Goal: Task Accomplishment & Management: Complete application form

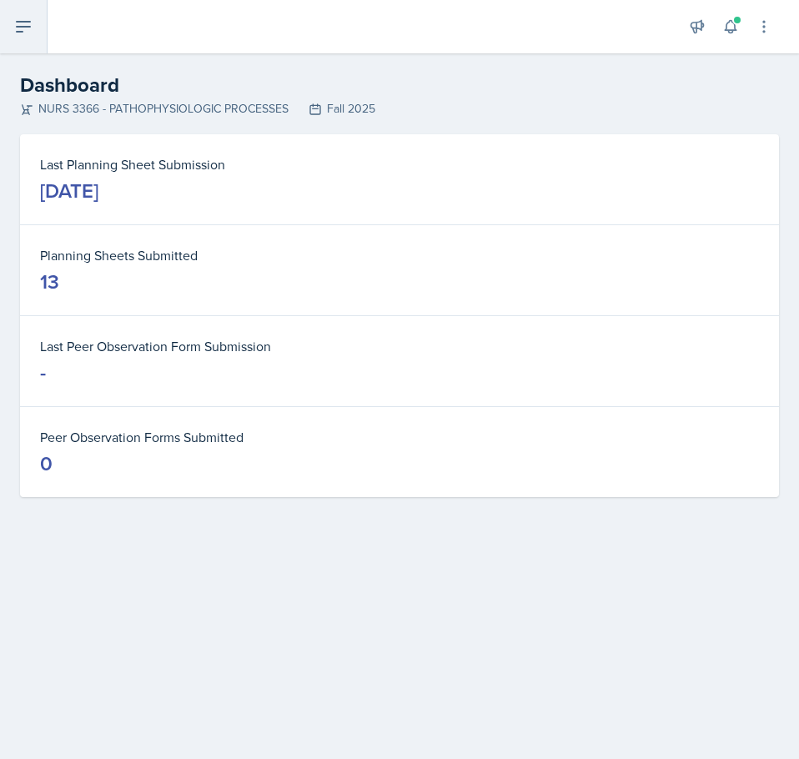
click at [32, 28] on icon at bounding box center [23, 27] width 20 height 20
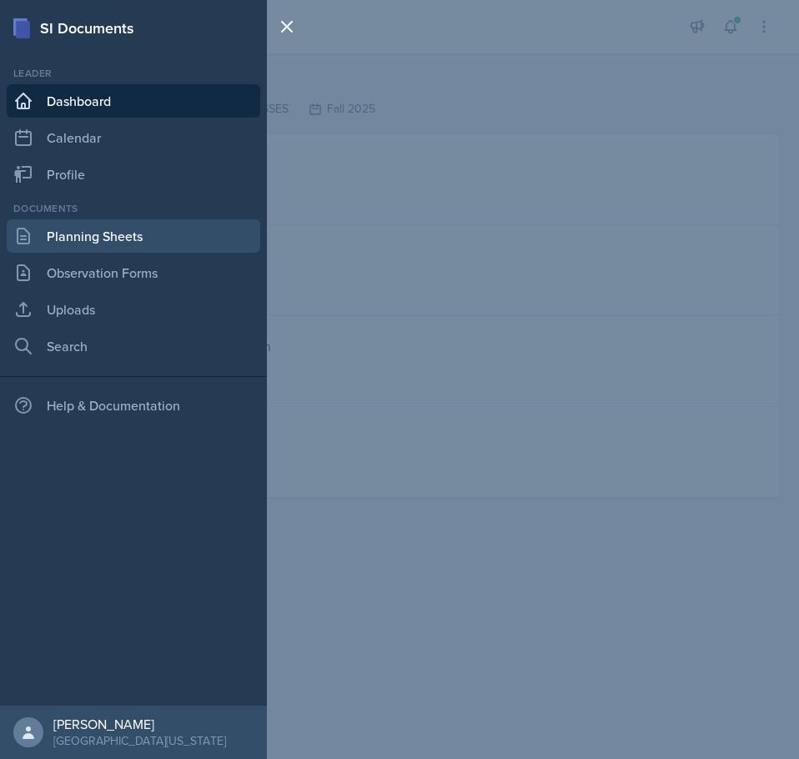
click at [118, 244] on link "Planning Sheets" at bounding box center [134, 235] width 254 height 33
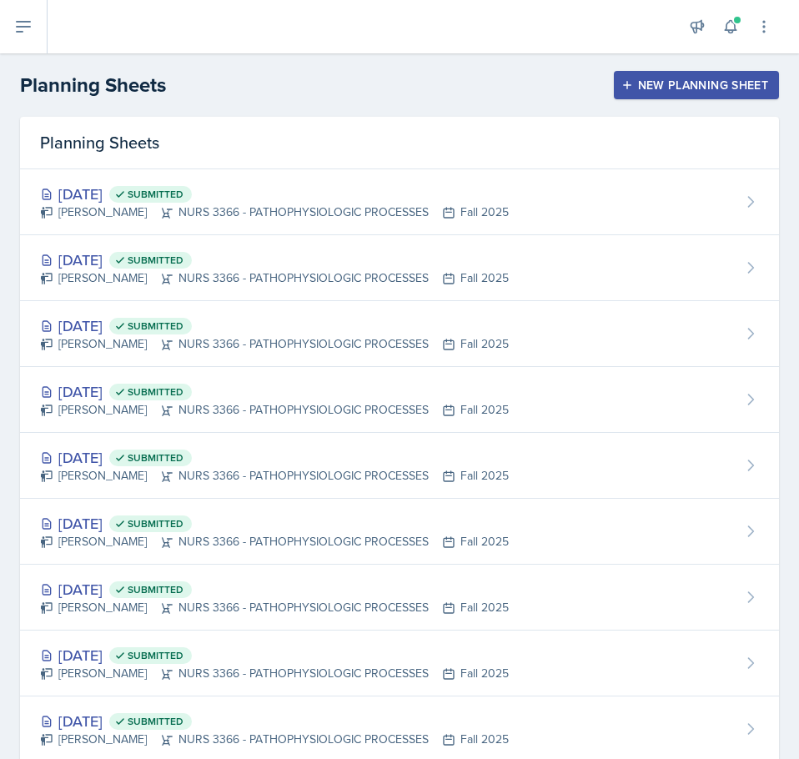
click at [684, 78] on div "New Planning Sheet" at bounding box center [696, 84] width 143 height 13
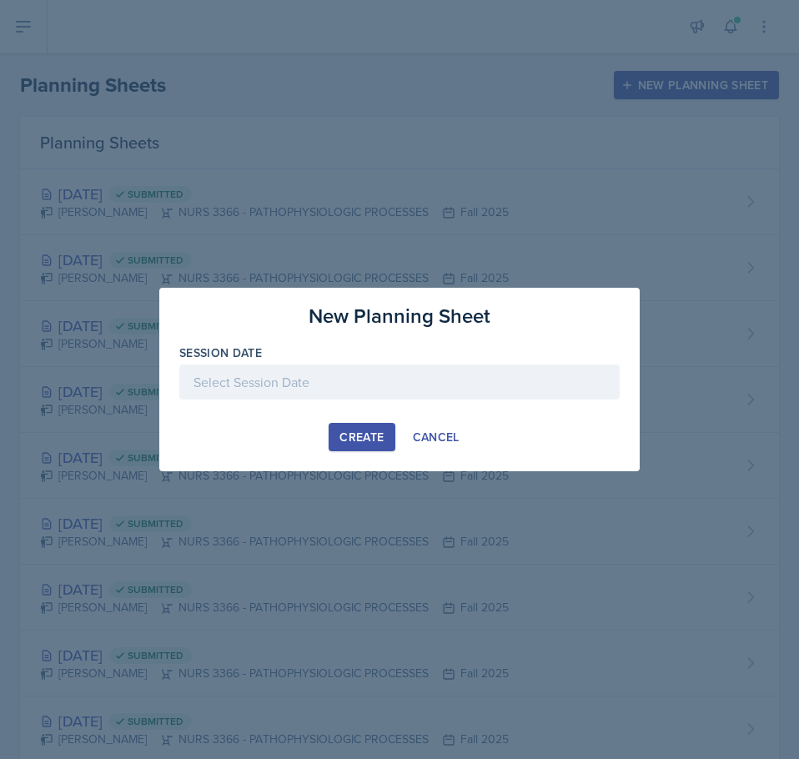
click at [282, 373] on div at bounding box center [399, 381] width 440 height 35
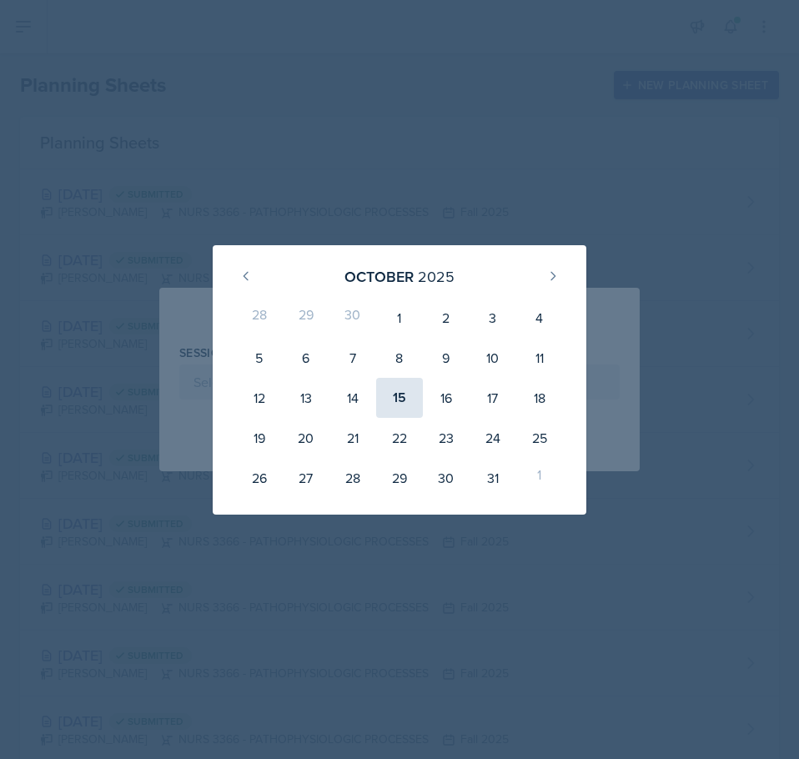
click at [405, 399] on div "15" at bounding box center [399, 398] width 47 height 40
type input "[DATE]"
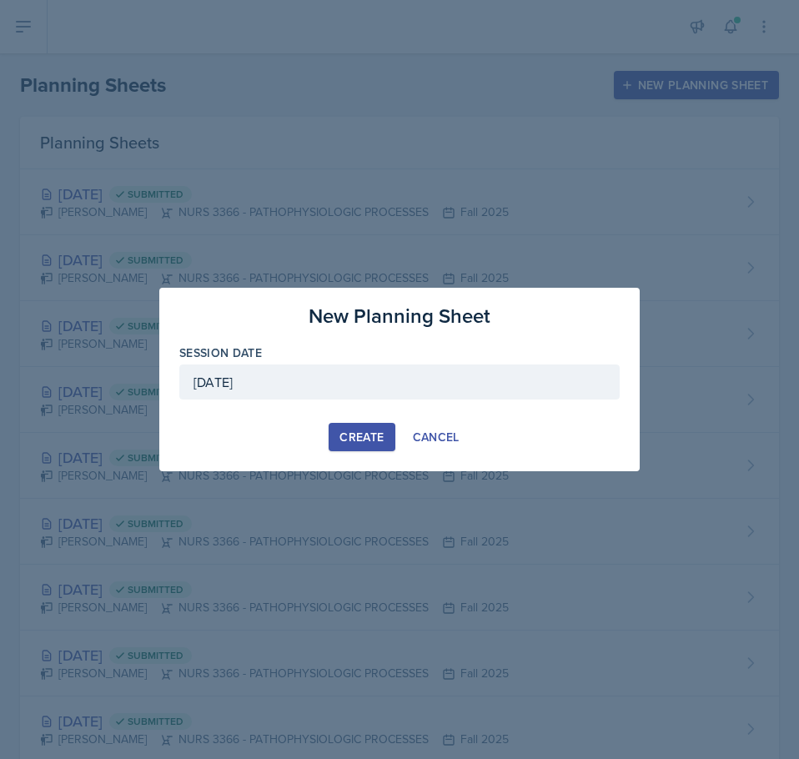
click at [366, 438] on div "Create" at bounding box center [361, 436] width 44 height 13
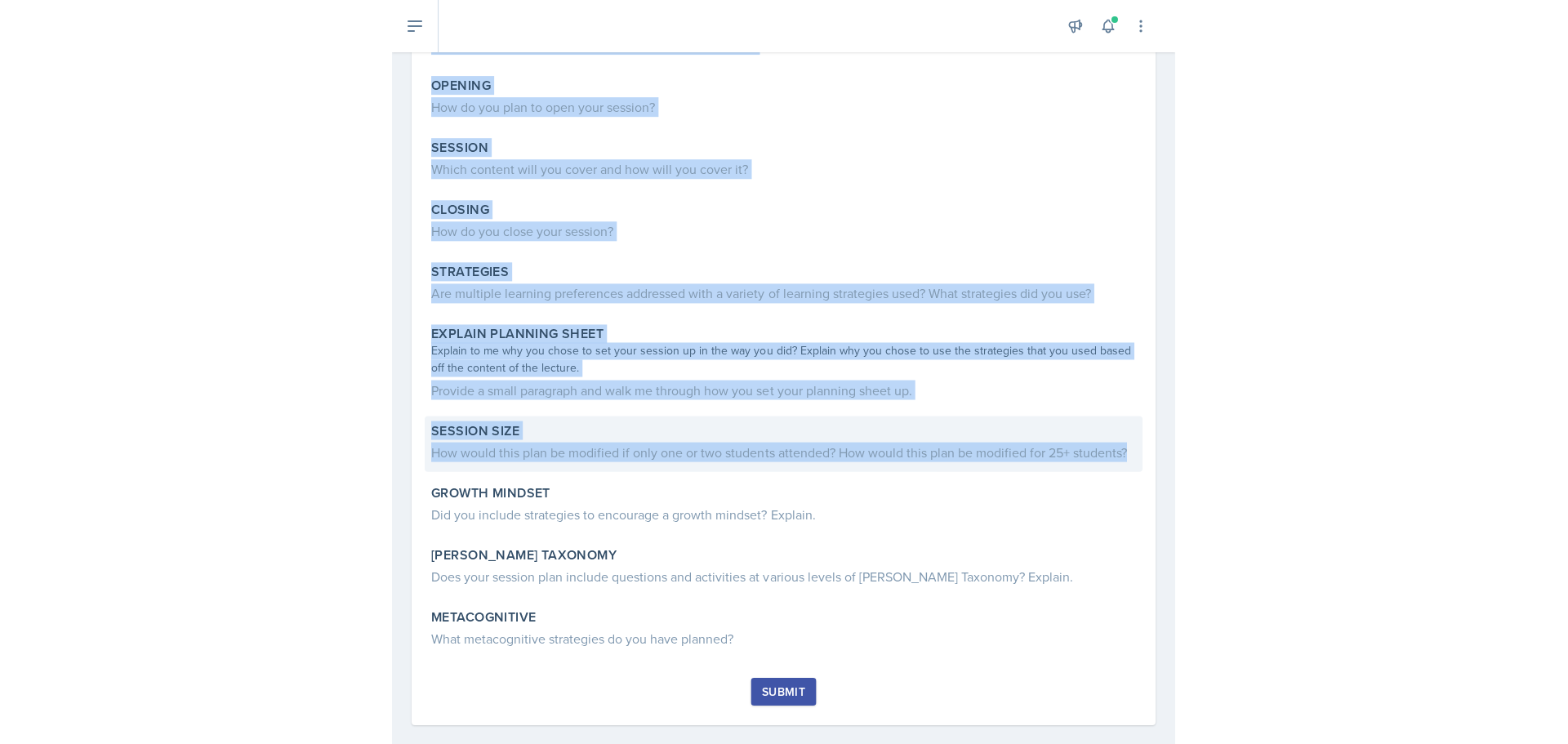
scroll to position [238, 0]
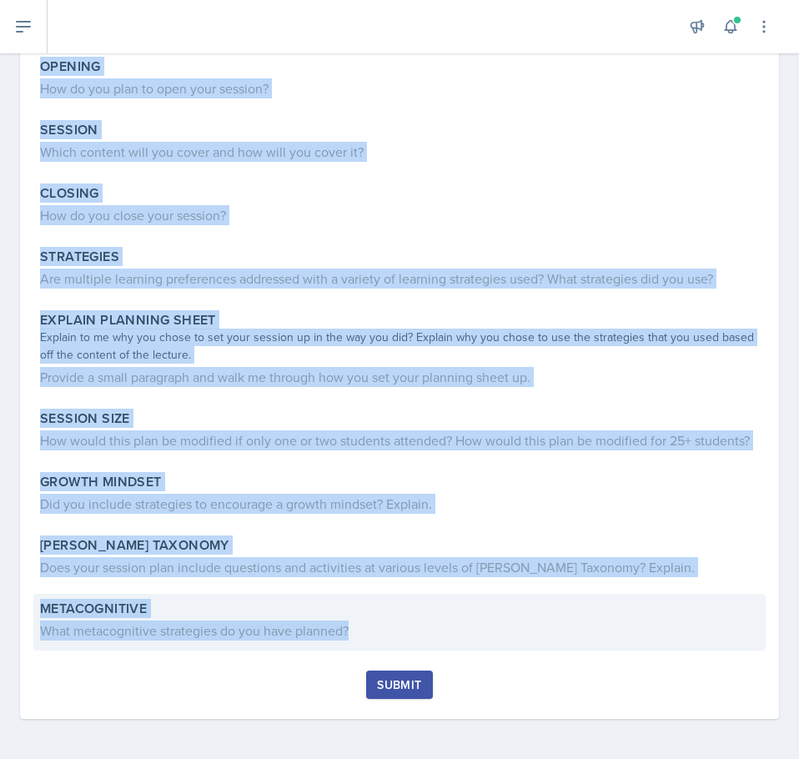
drag, startPoint x: 43, startPoint y: 219, endPoint x: 573, endPoint y: 648, distance: 681.4
click at [575, 652] on div "Content What was the most challenging content from the lecture? Opening How do …" at bounding box center [399, 329] width 719 height 682
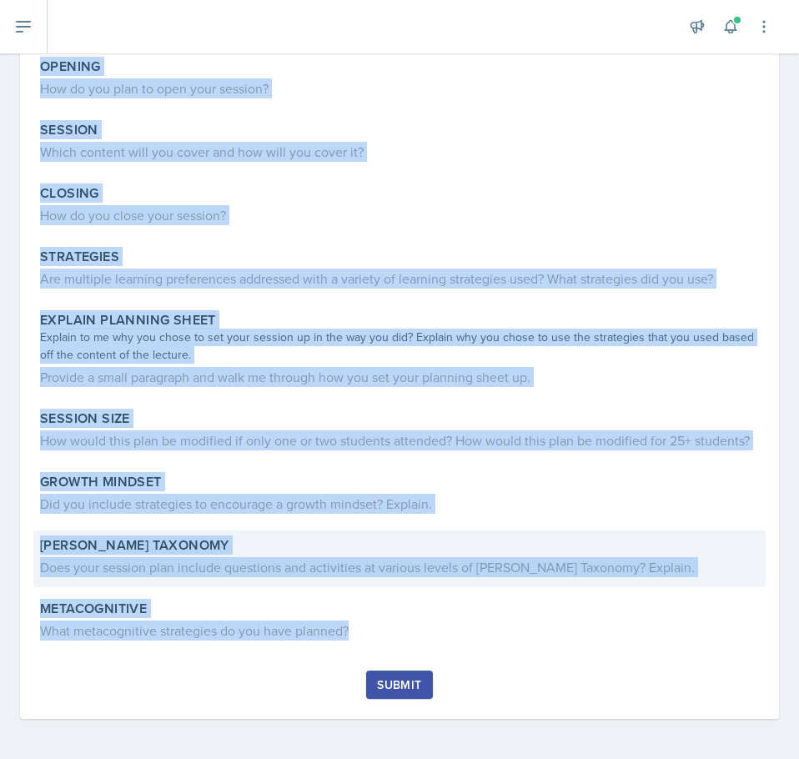
copy div "Loremip Dolo sit ame cons adipiscinge seddoei temp inc utlabor? Etdolor Mag al …"
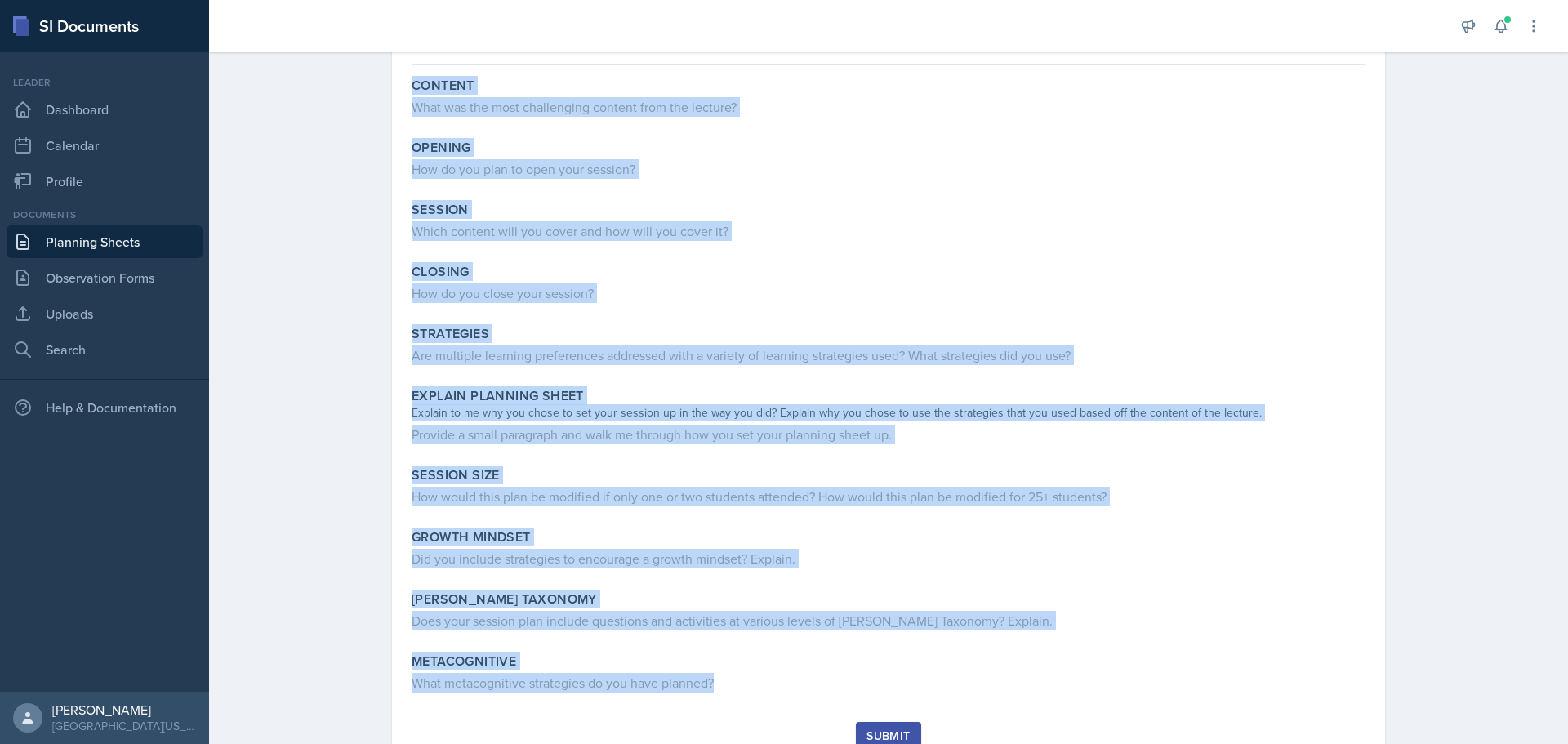
scroll to position [0, 0]
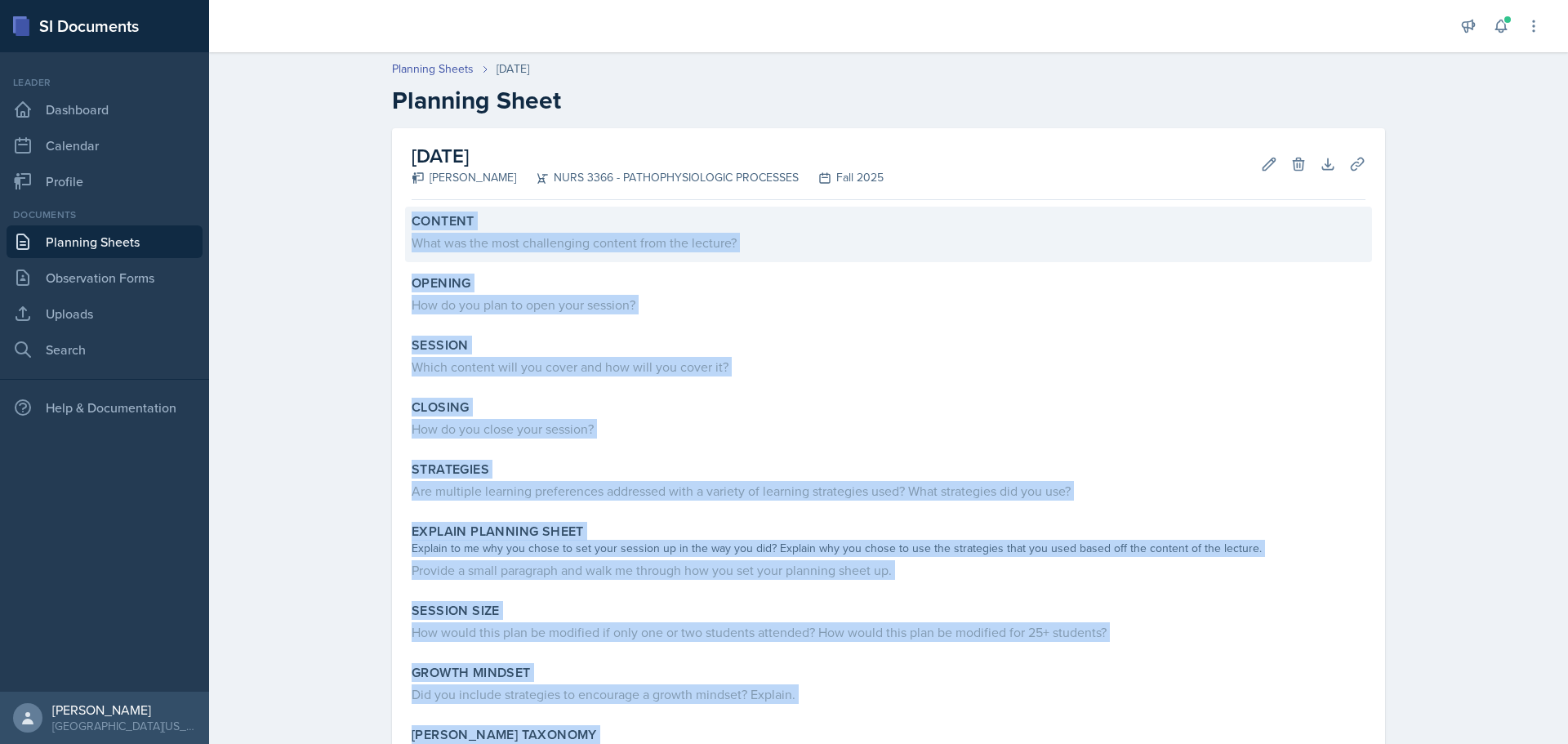
click at [582, 248] on div "What was the most challenging content from the lecture?" at bounding box center [888, 243] width 954 height 20
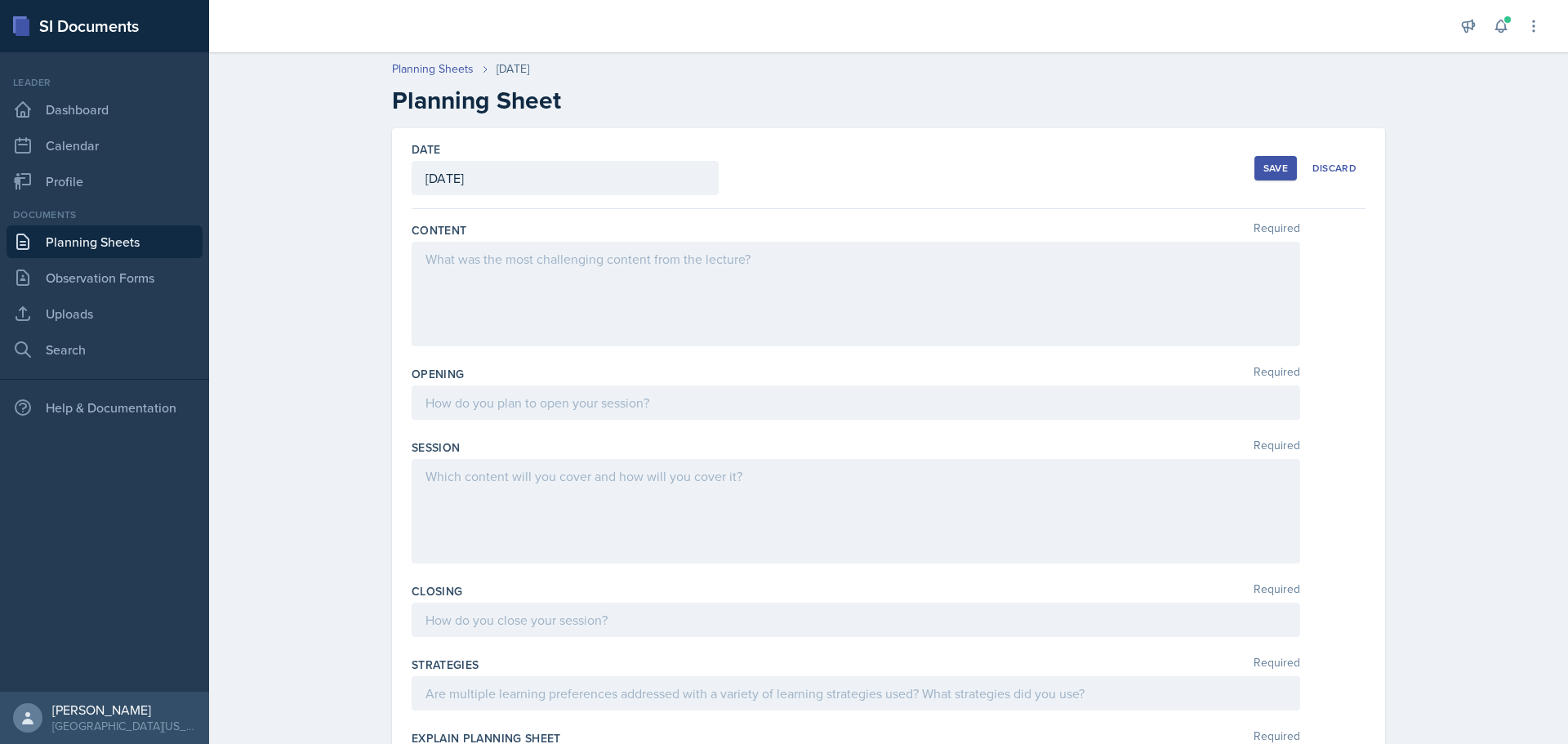
click at [534, 266] on div at bounding box center [855, 294] width 888 height 105
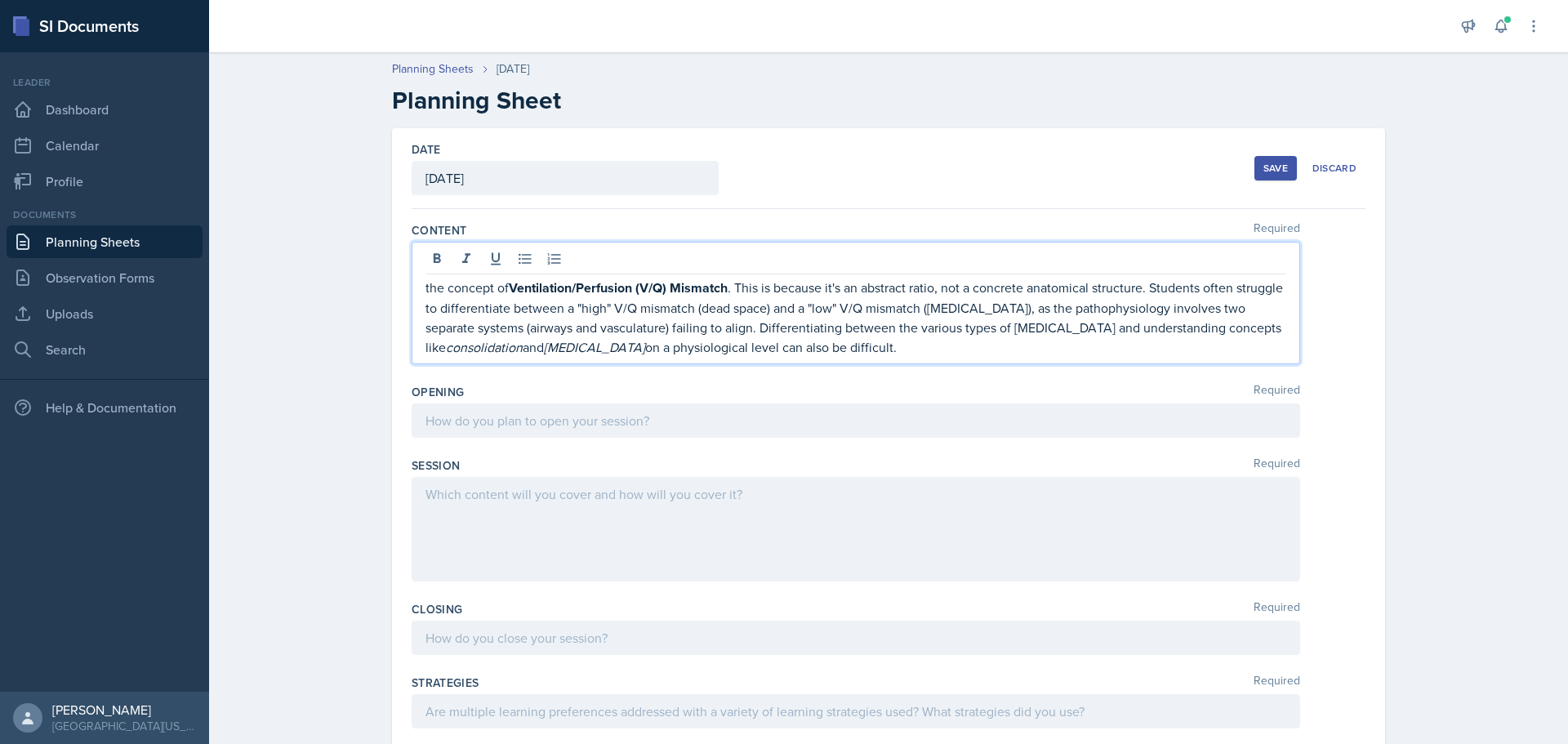
click at [506, 416] on div at bounding box center [855, 420] width 888 height 34
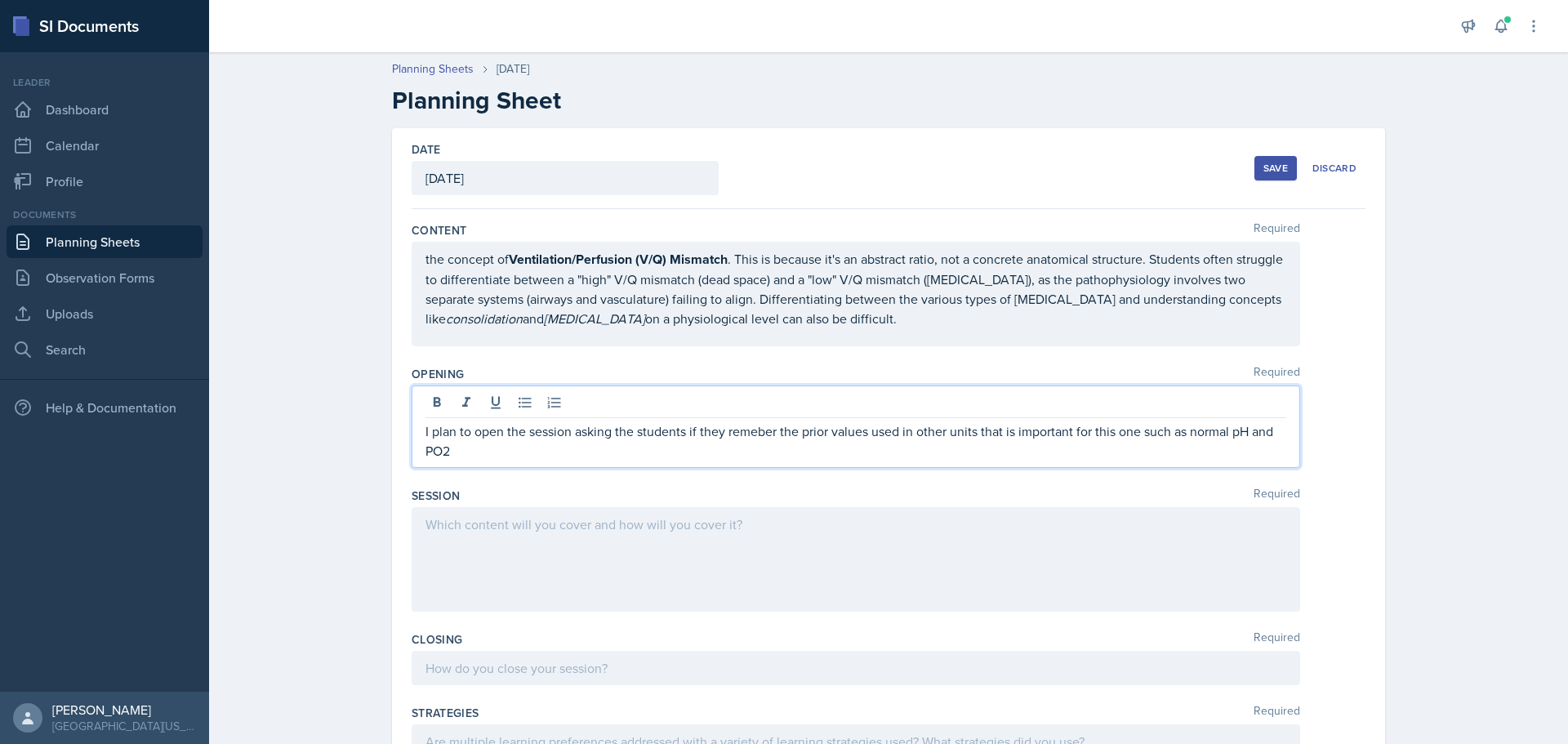
click at [545, 529] on div at bounding box center [855, 559] width 888 height 105
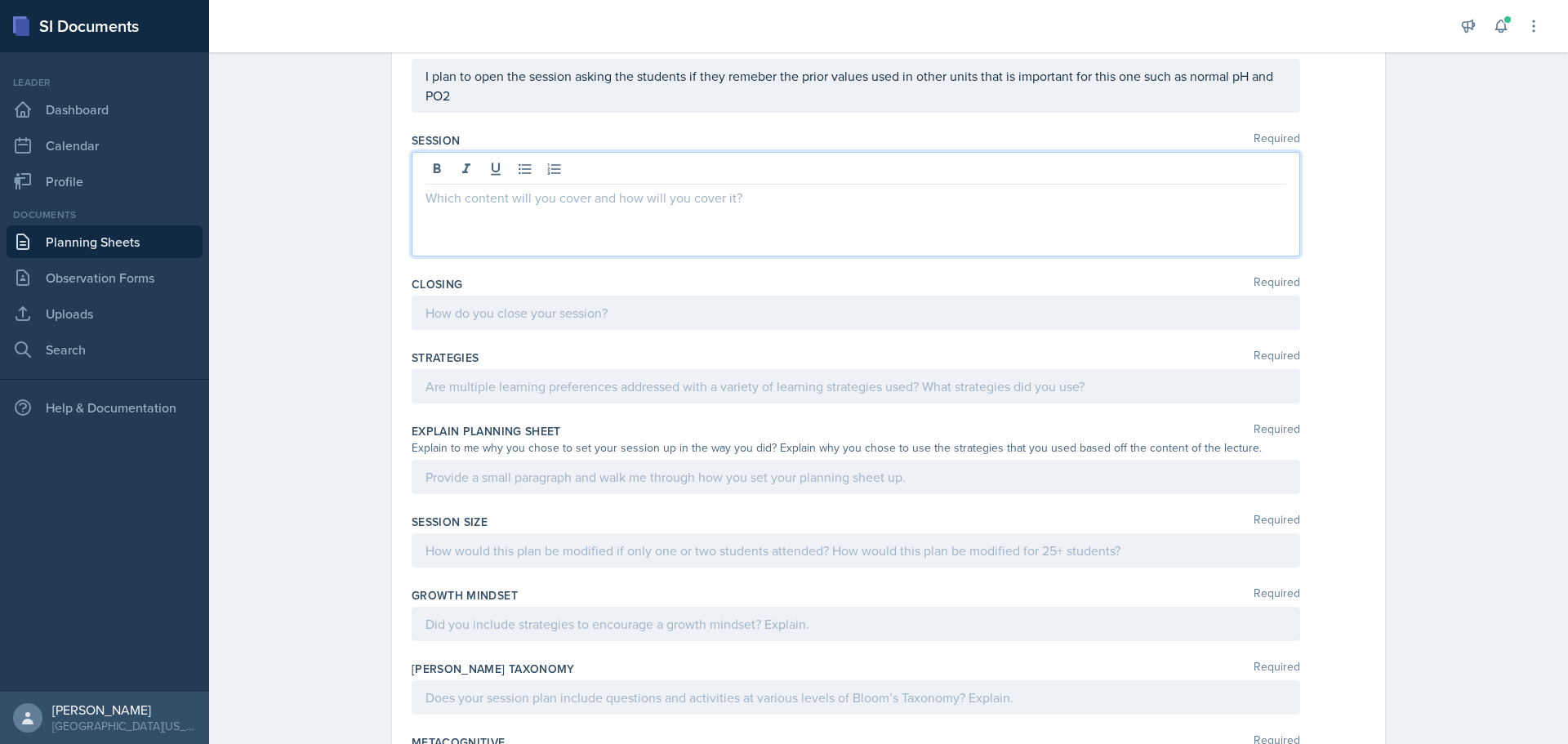
scroll to position [355, 0]
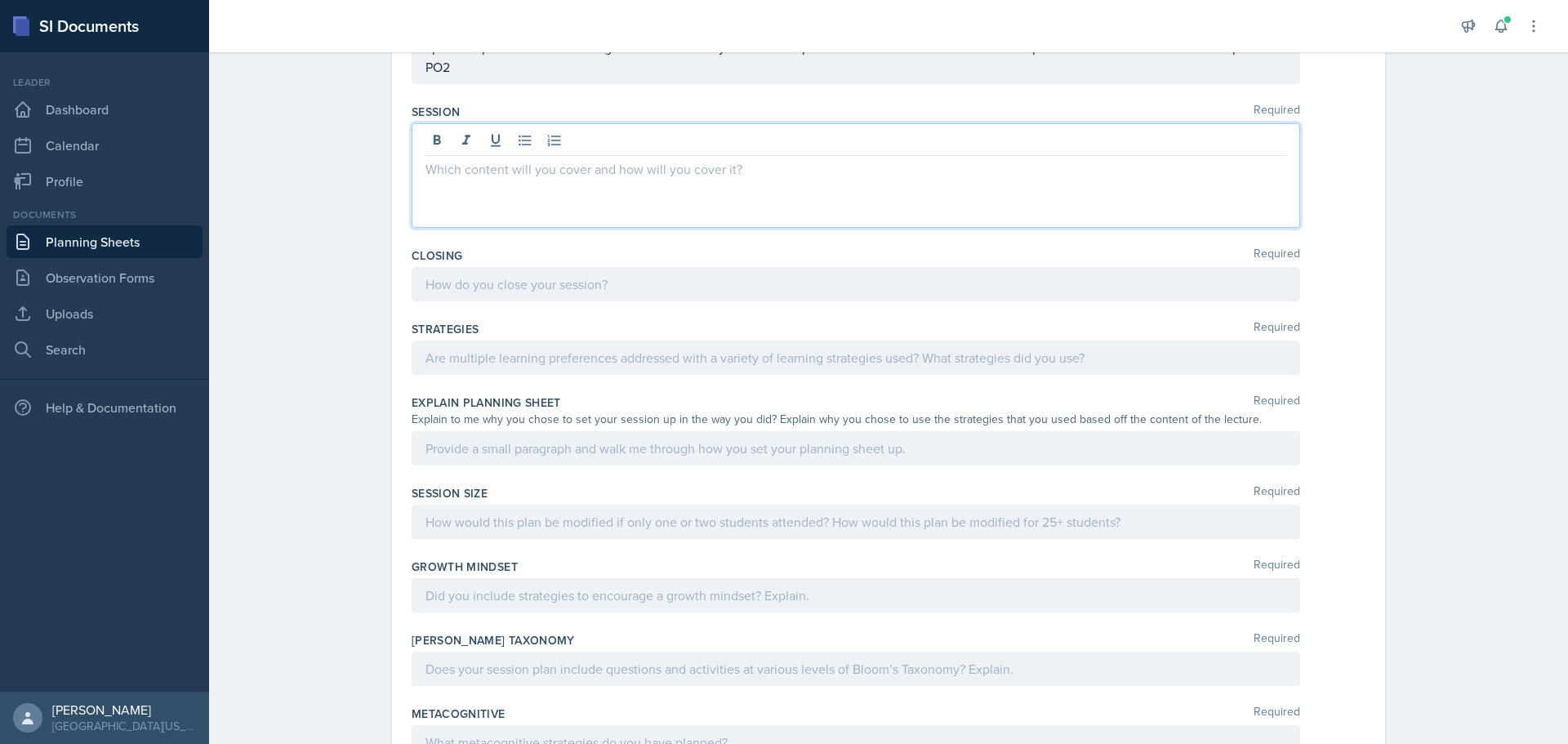
click at [593, 367] on p at bounding box center [856, 357] width 861 height 20
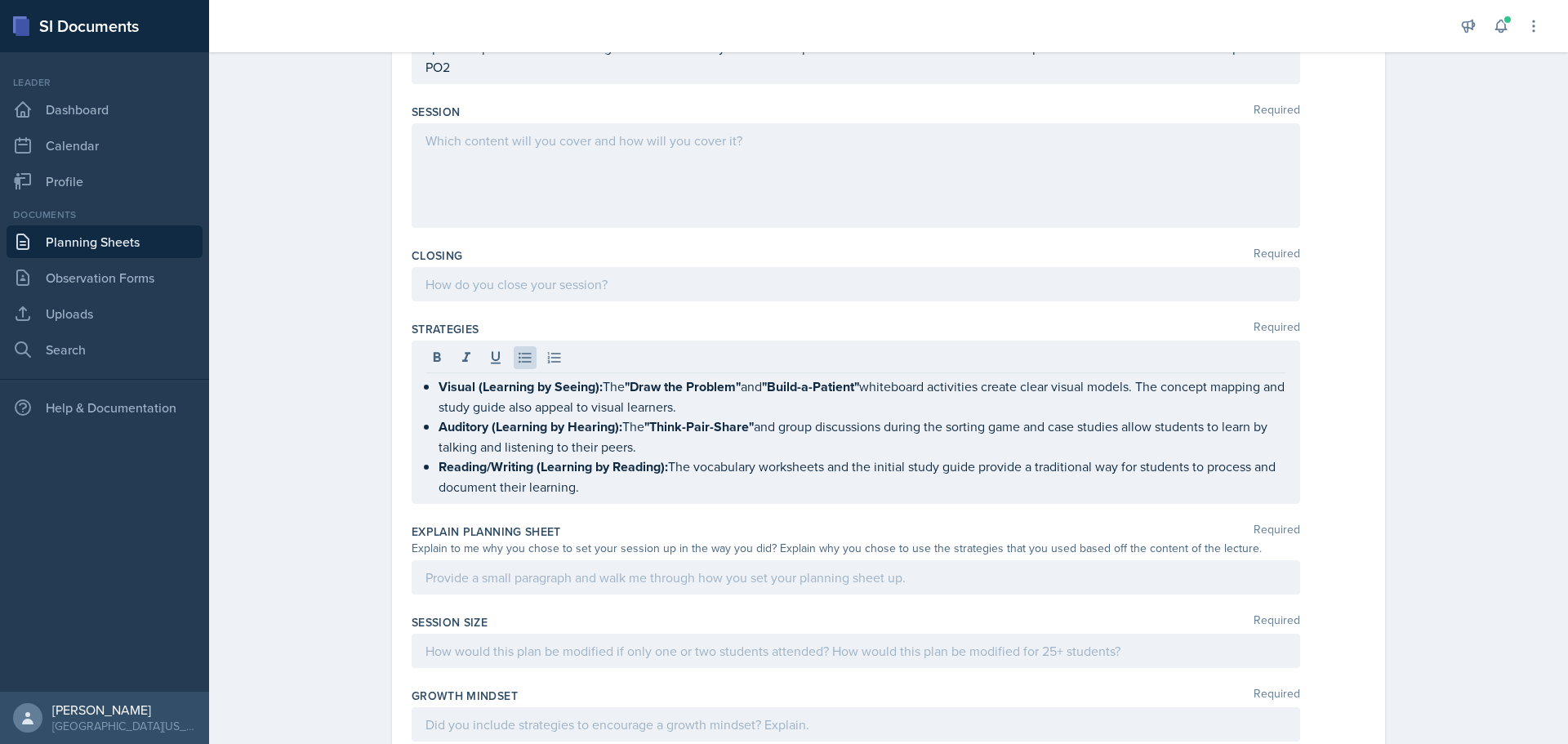
click at [782, 342] on div "Visual (Learning by Seeing): The "Draw the Problem" and "Build-a-Patient" white…" at bounding box center [855, 422] width 888 height 163
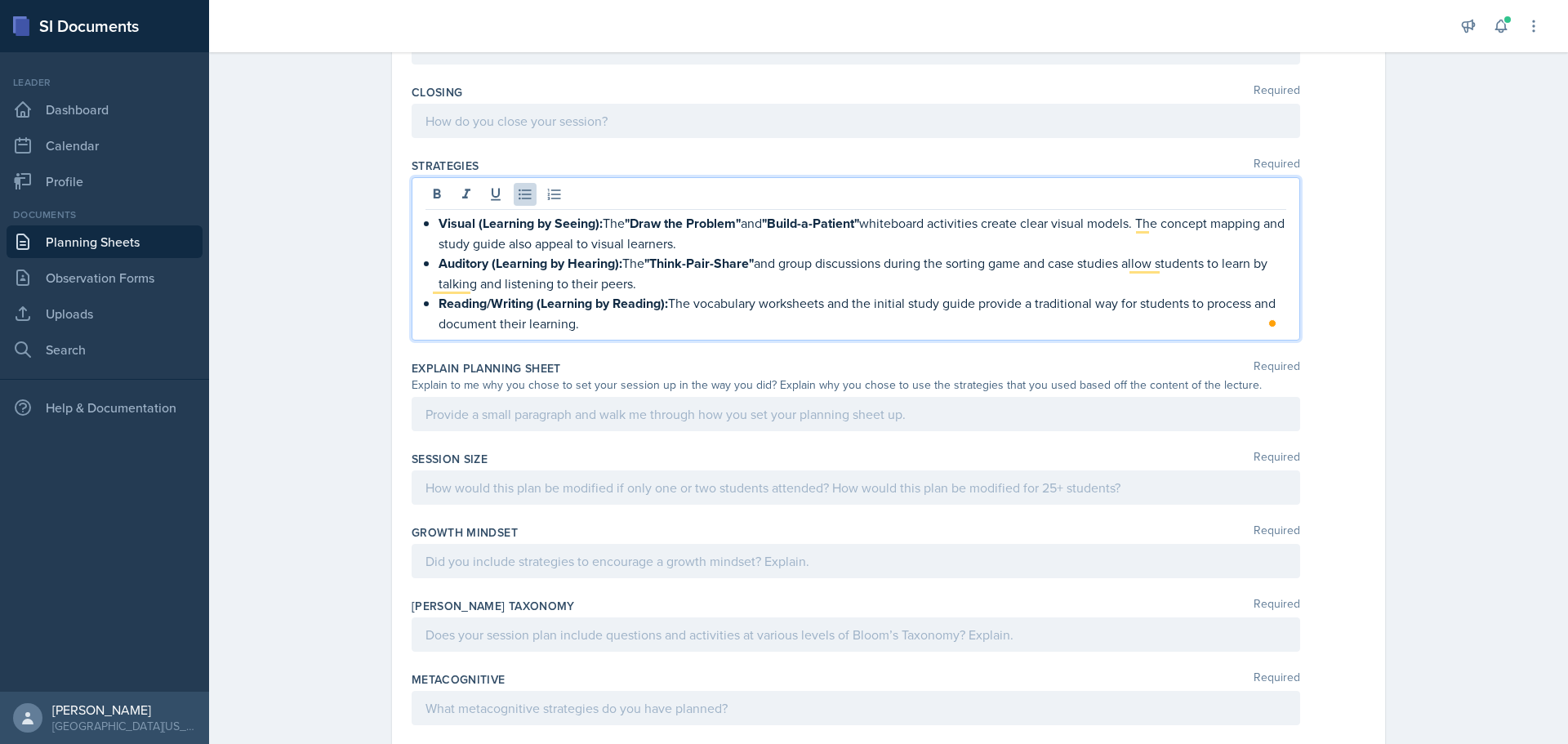
click at [696, 487] on div at bounding box center [855, 487] width 888 height 34
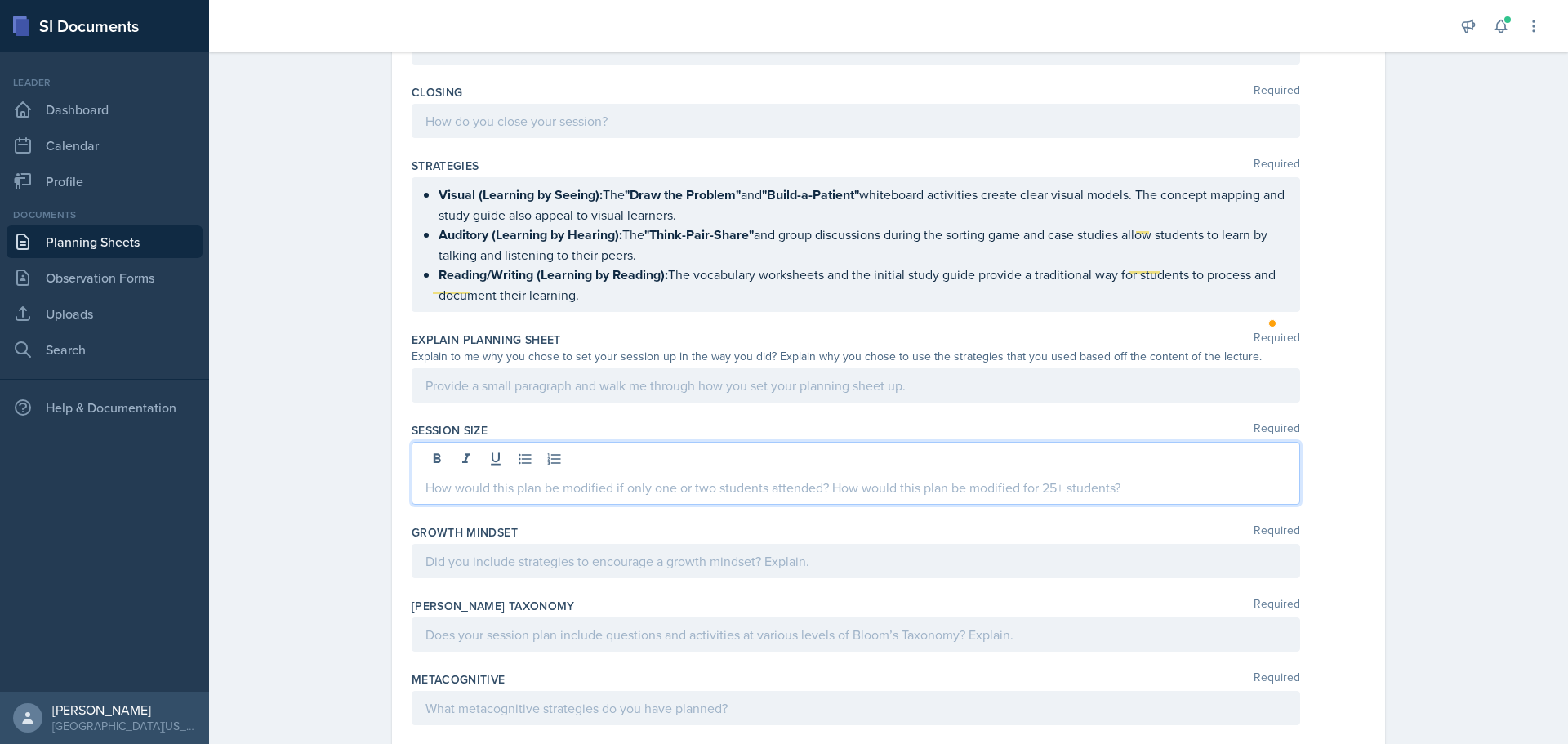
scroll to position [489, 0]
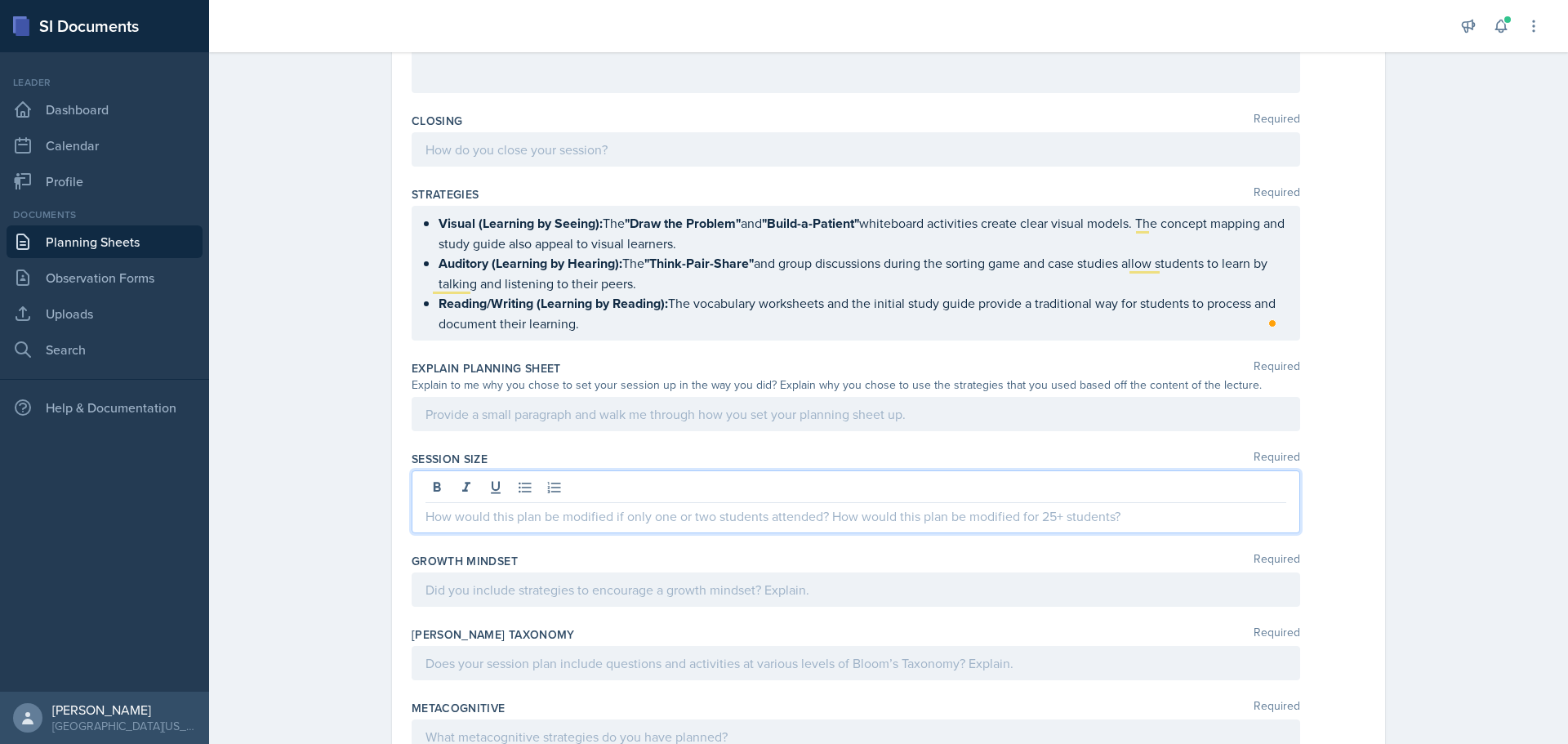
drag, startPoint x: 594, startPoint y: 519, endPoint x: 614, endPoint y: 517, distance: 20.1
click at [595, 519] on p at bounding box center [856, 516] width 861 height 20
click at [614, 398] on div at bounding box center [855, 413] width 888 height 34
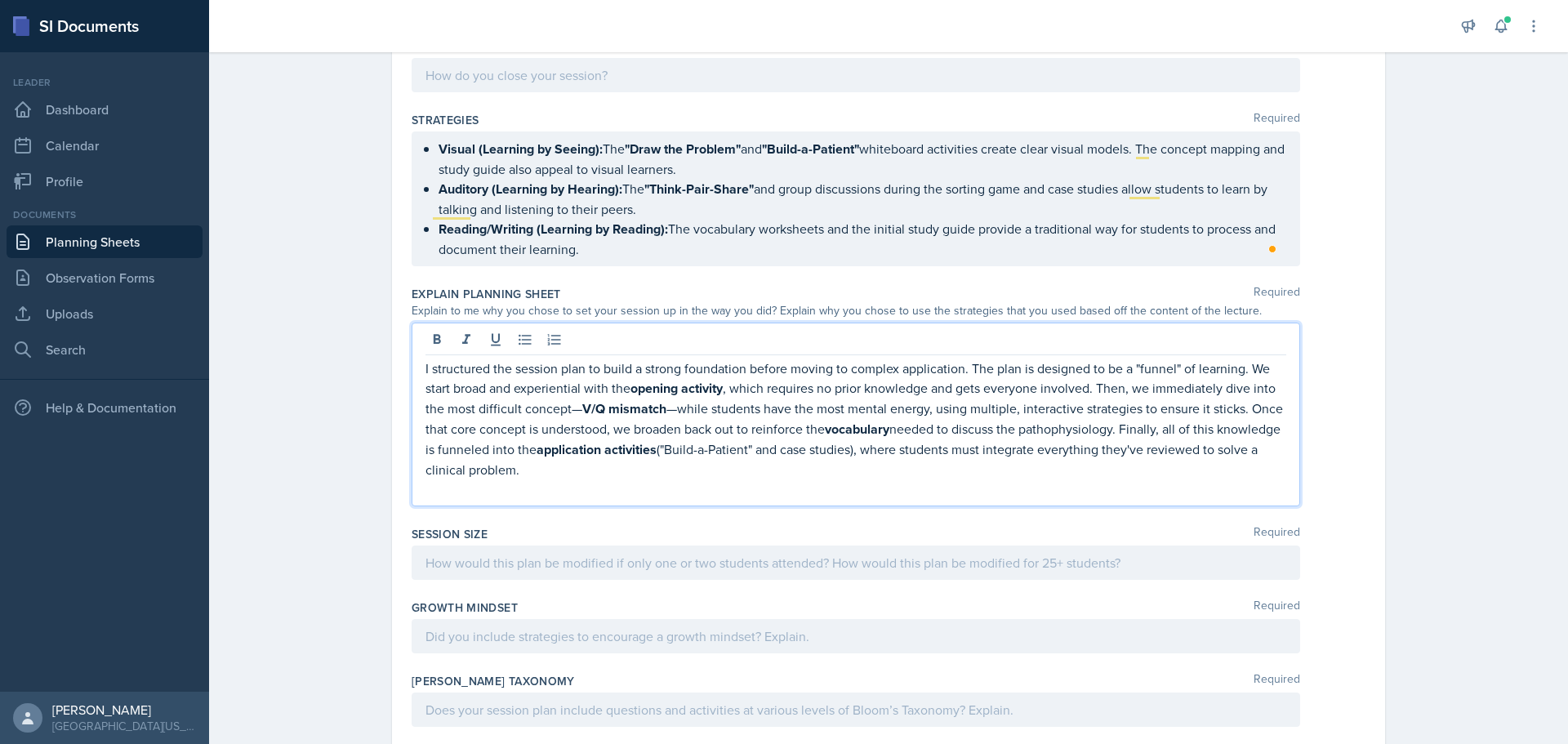
scroll to position [686, 0]
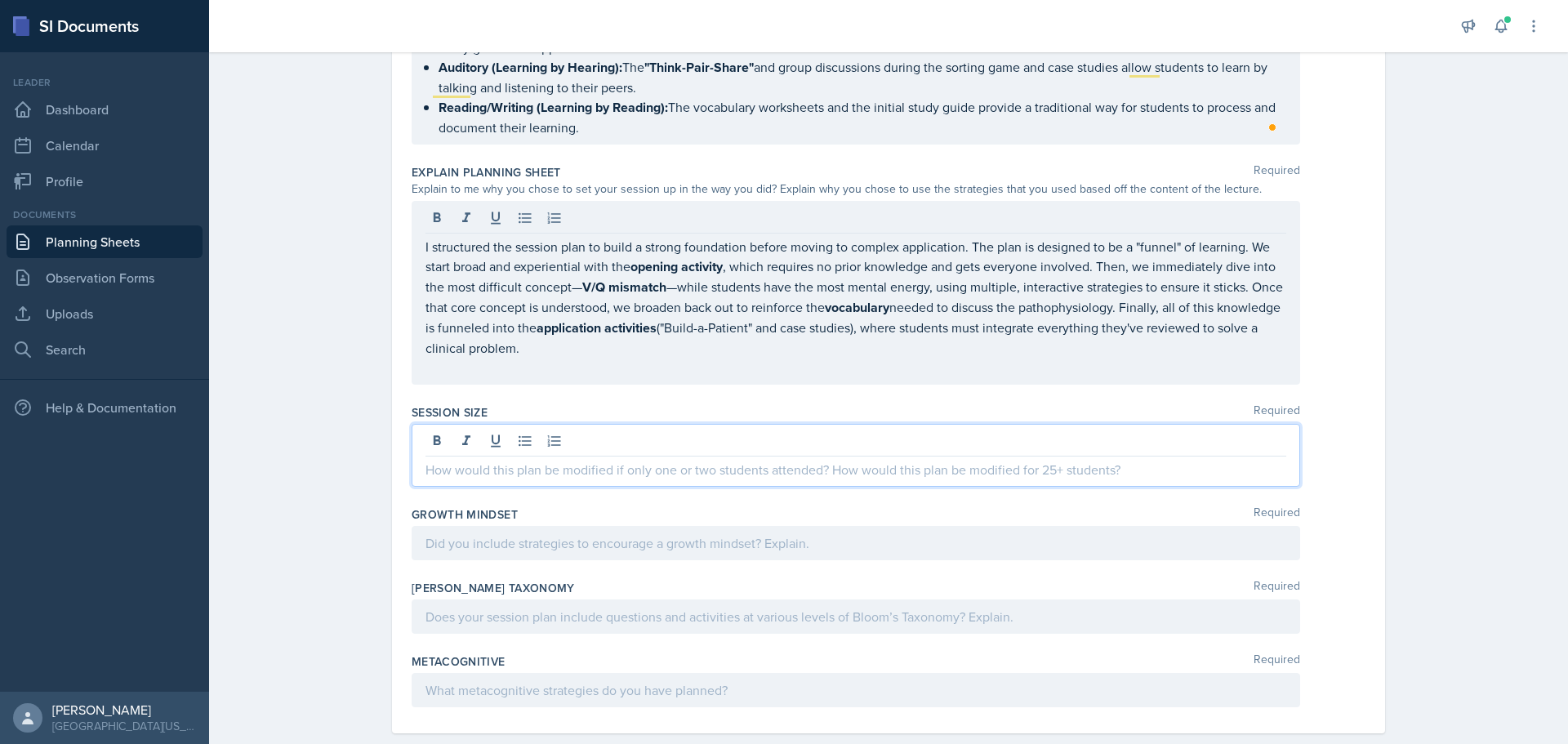
click at [495, 436] on div at bounding box center [855, 455] width 888 height 63
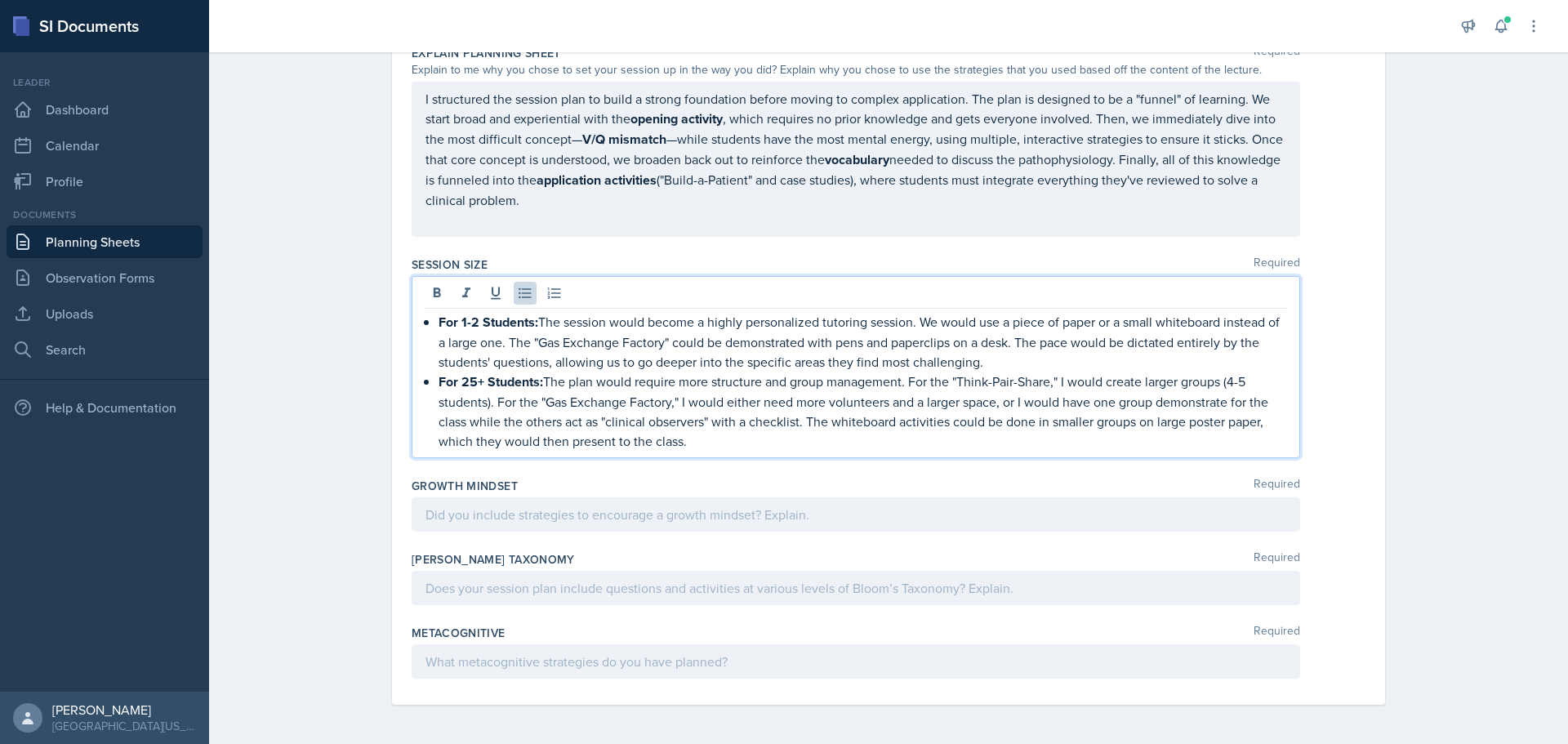
click at [500, 585] on p at bounding box center [856, 588] width 861 height 20
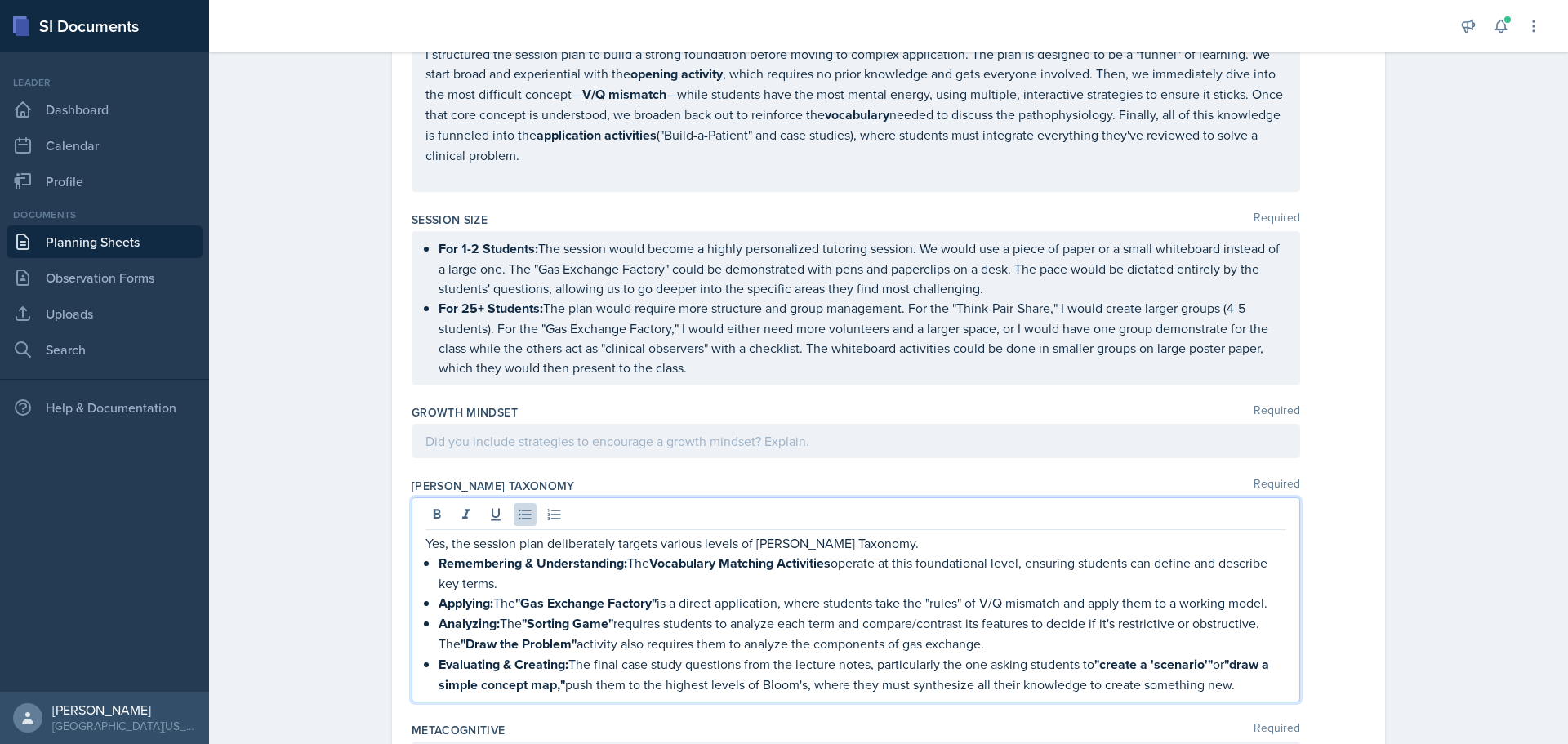
scroll to position [947, 0]
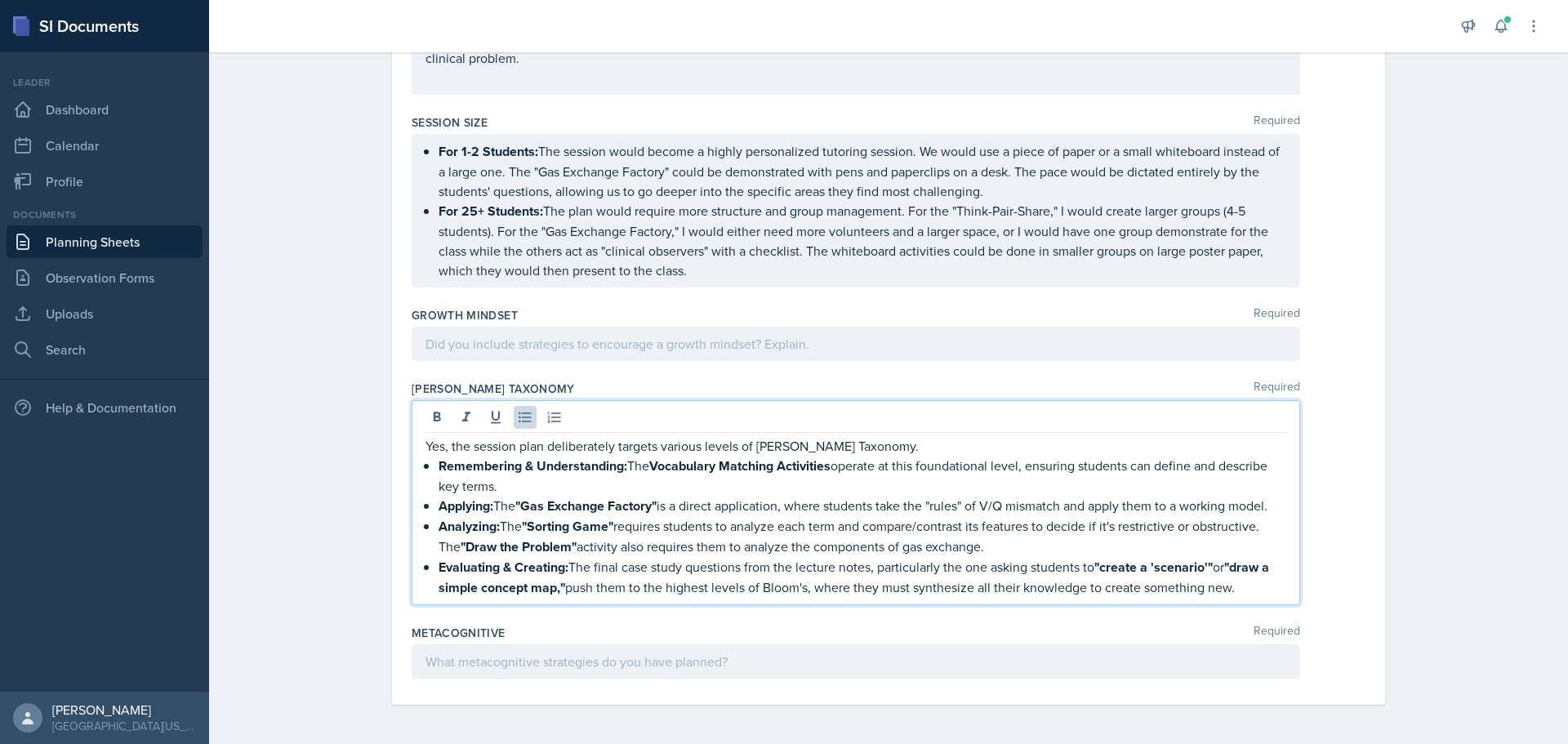
click at [514, 662] on div at bounding box center [855, 661] width 888 height 34
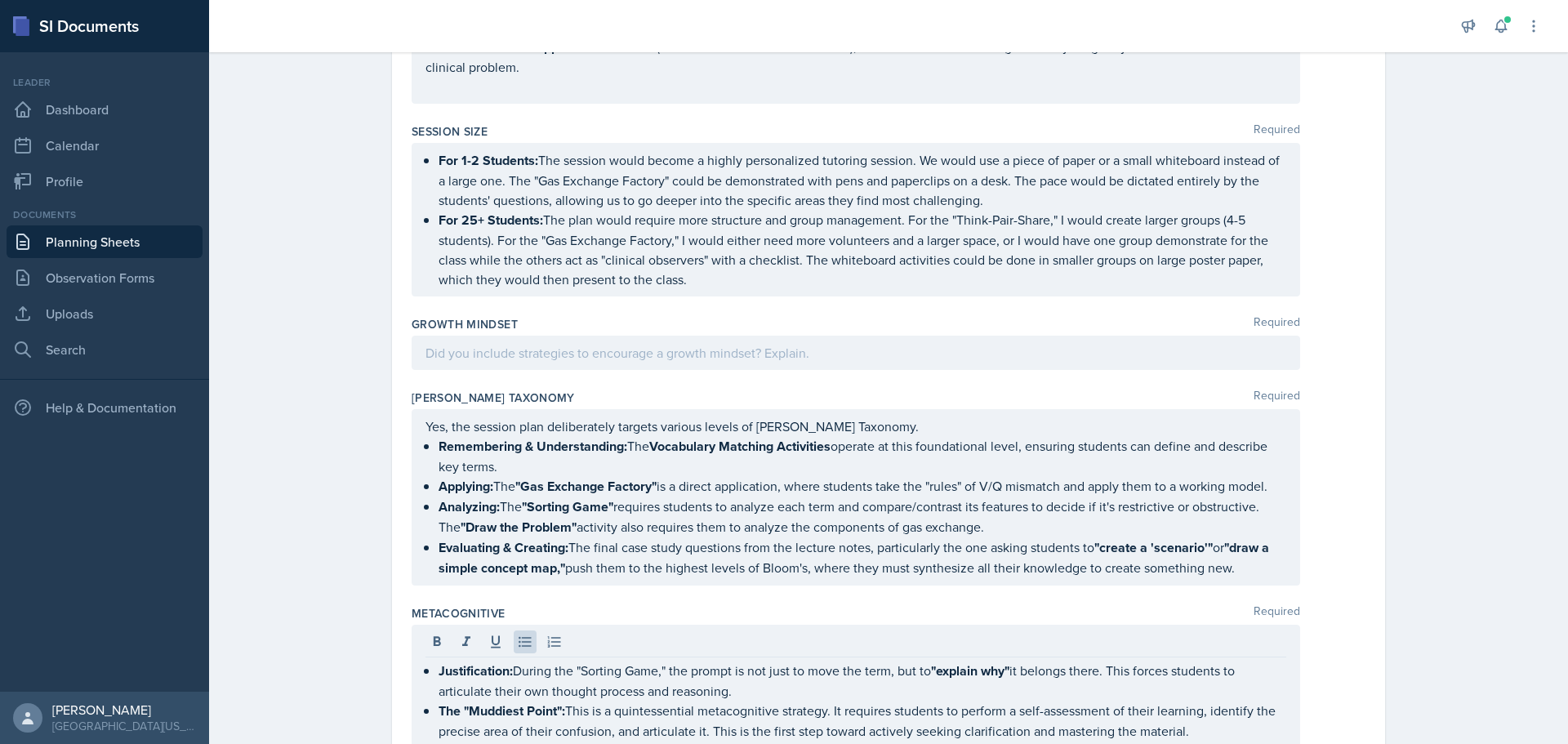
click at [549, 340] on div at bounding box center [855, 352] width 888 height 34
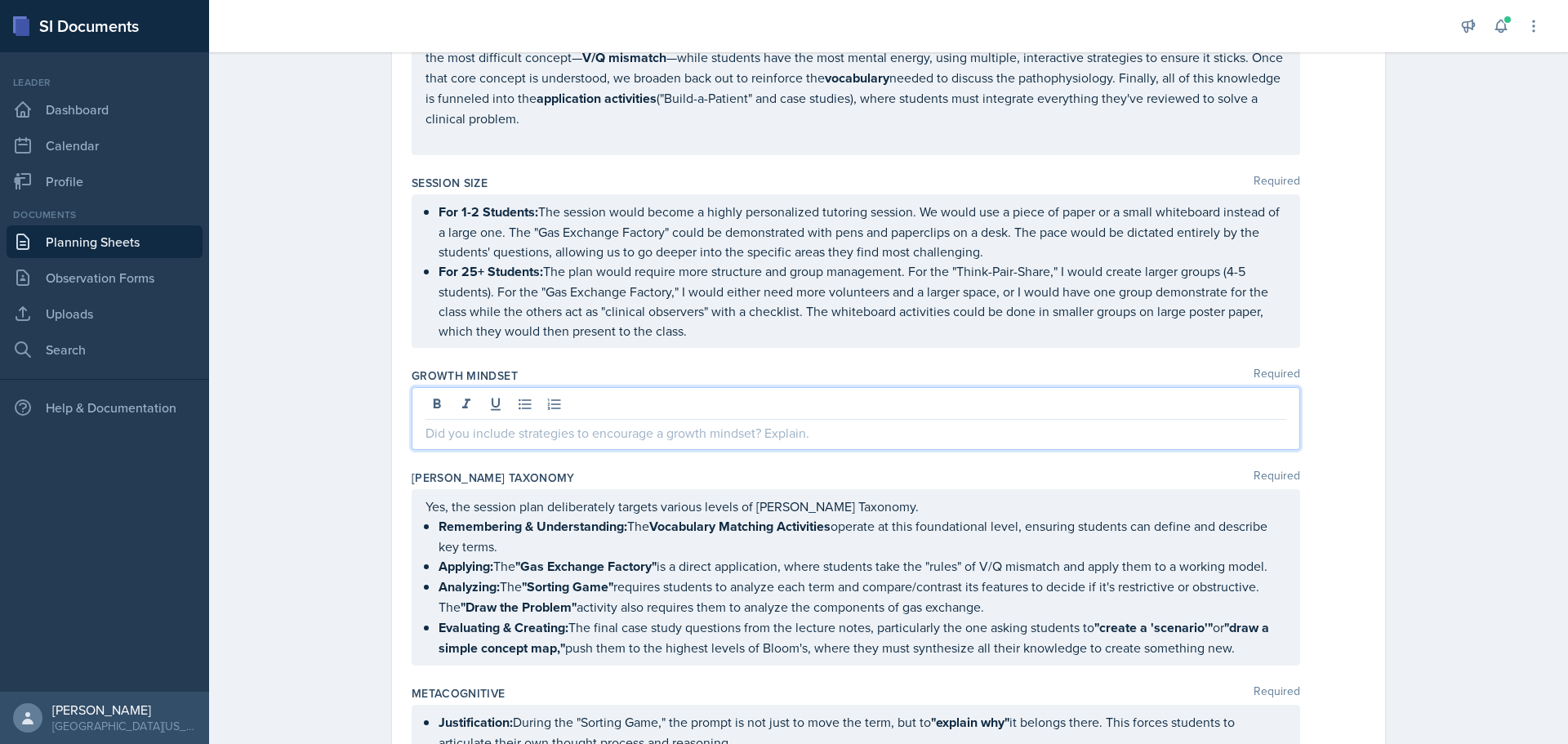
scroll to position [885, 0]
click at [471, 432] on p at bounding box center [856, 435] width 861 height 20
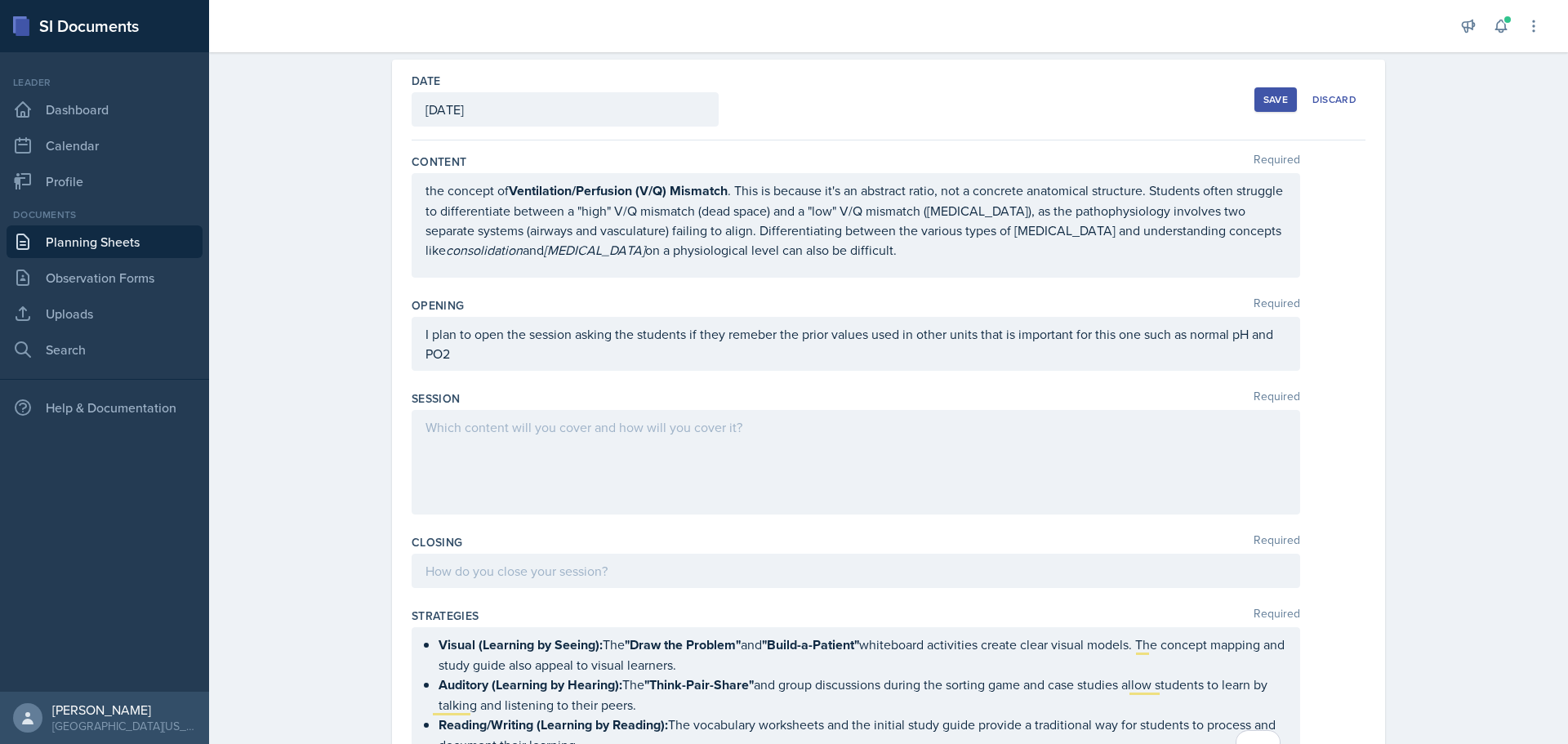
scroll to position [97, 0]
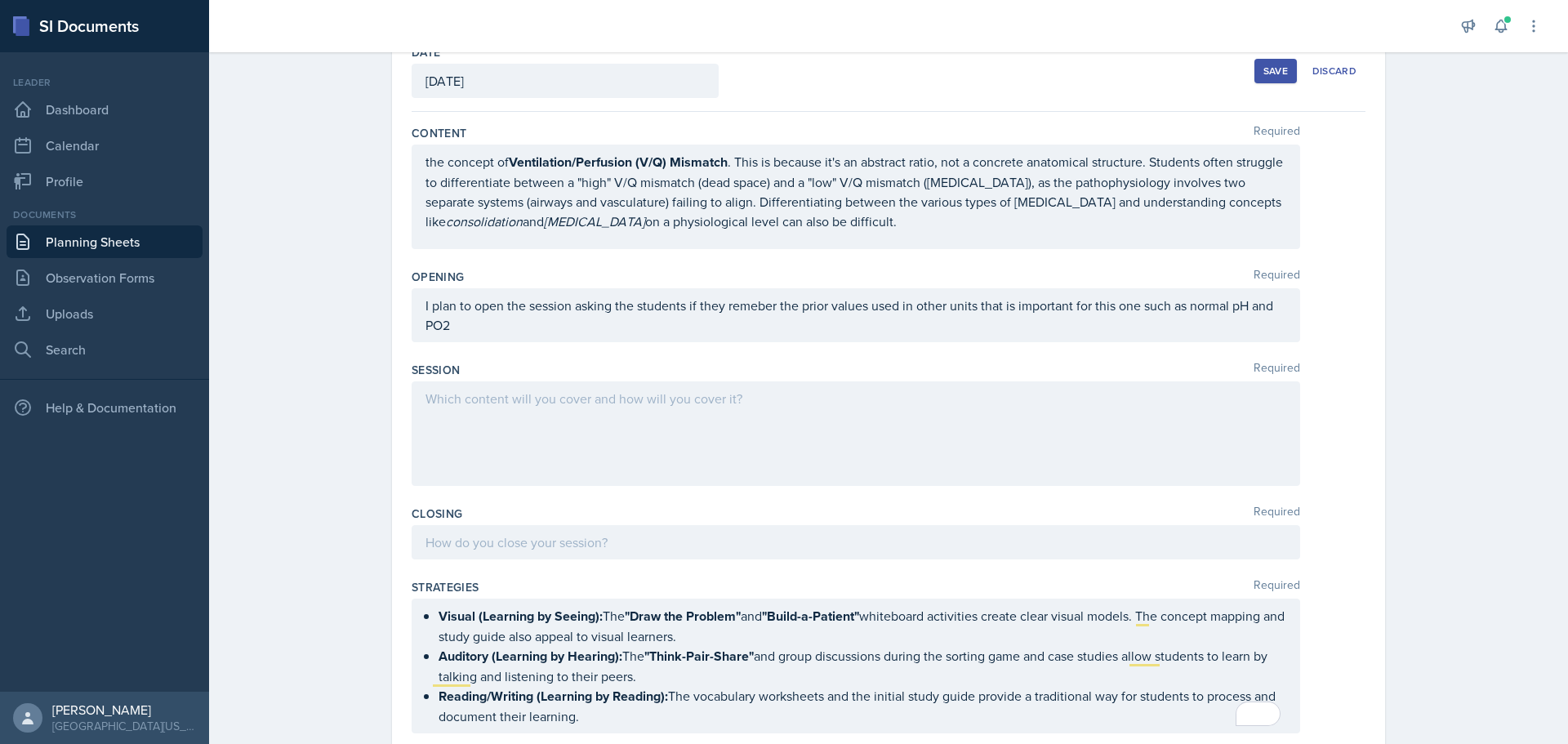
click at [568, 408] on p at bounding box center [856, 398] width 861 height 20
click at [660, 458] on div at bounding box center [855, 433] width 888 height 105
click at [465, 441] on div at bounding box center [855, 433] width 888 height 105
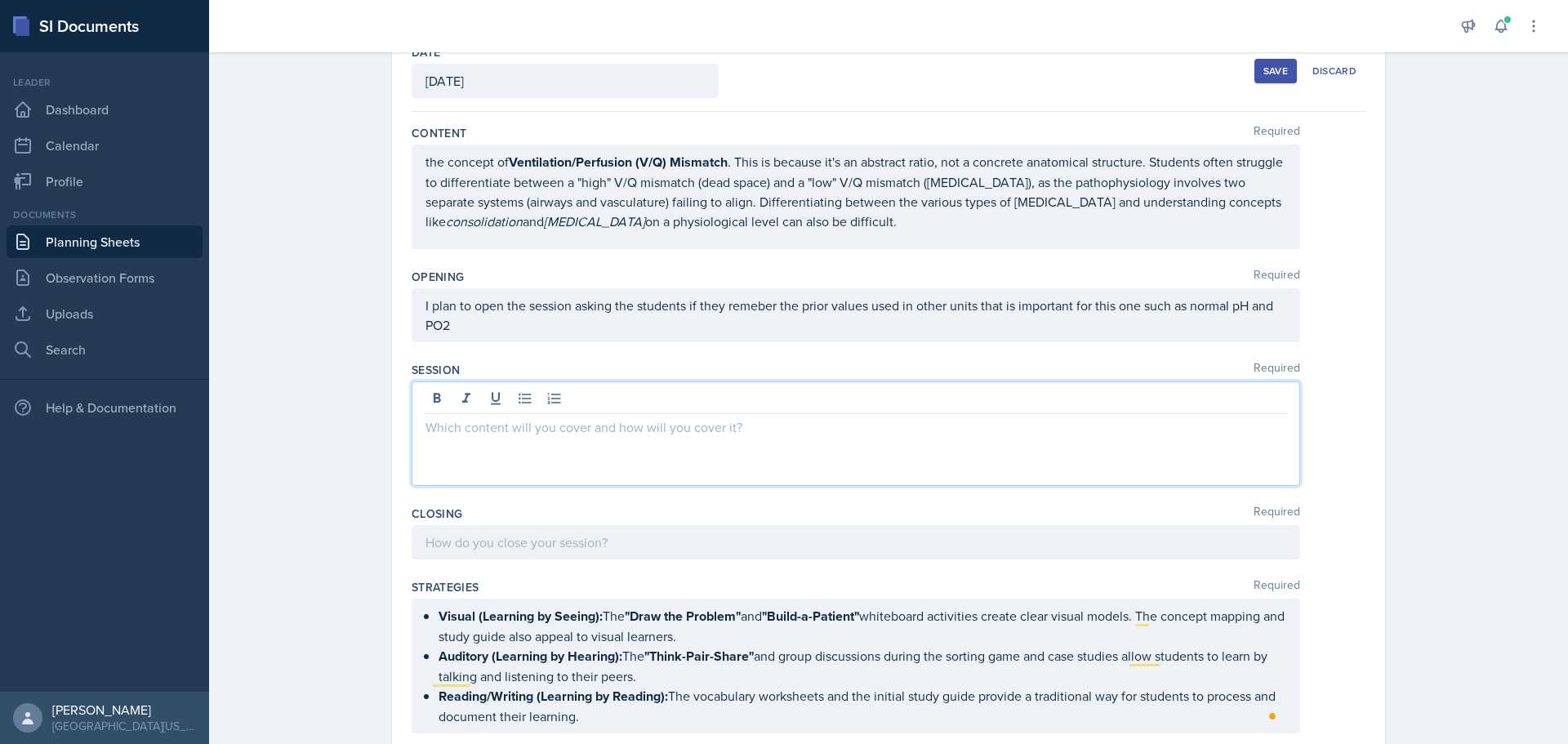
paste div
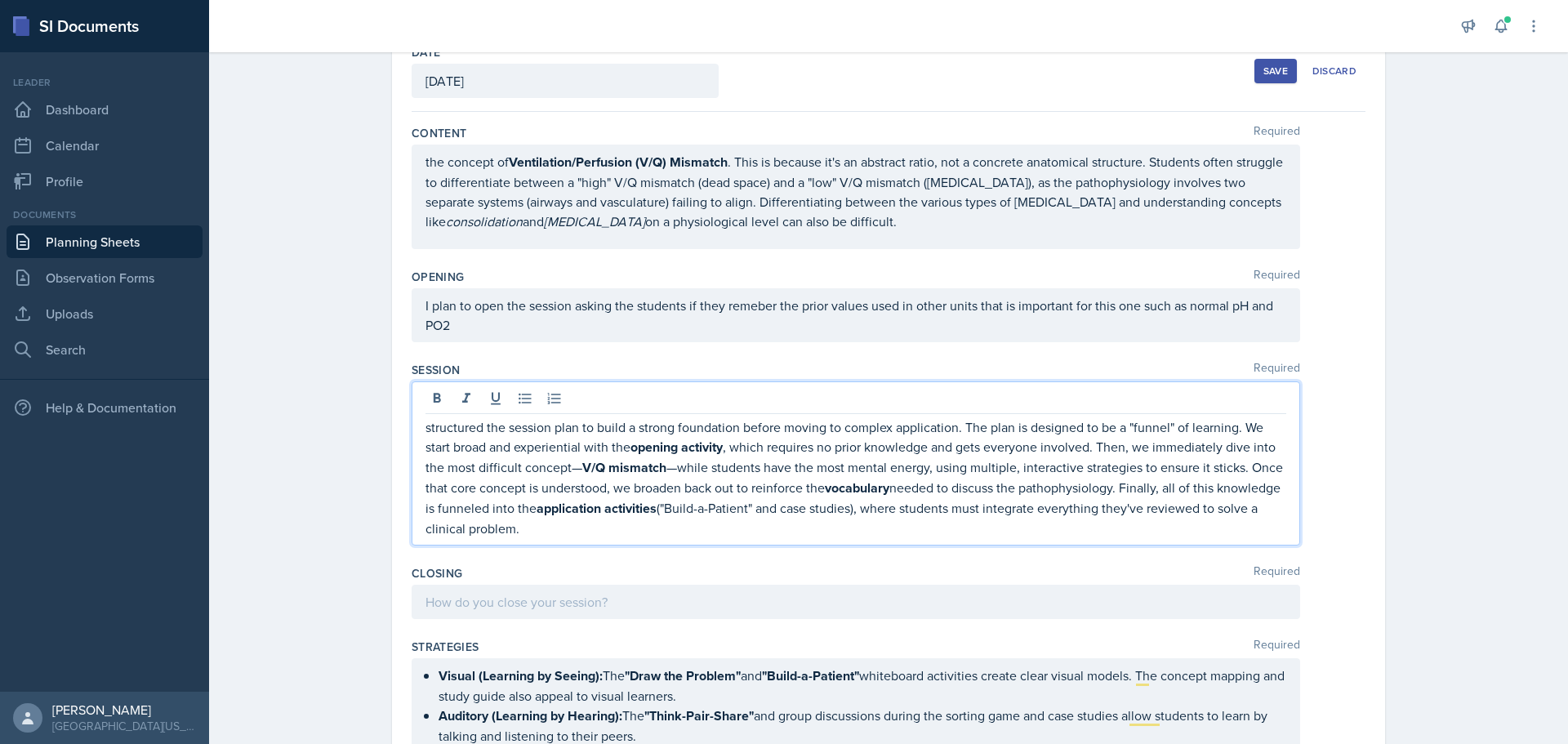
click at [426, 436] on p "structured the session plan to build a strong foundation before moving to compl…" at bounding box center [856, 477] width 861 height 120
click at [521, 607] on div at bounding box center [855, 601] width 888 height 34
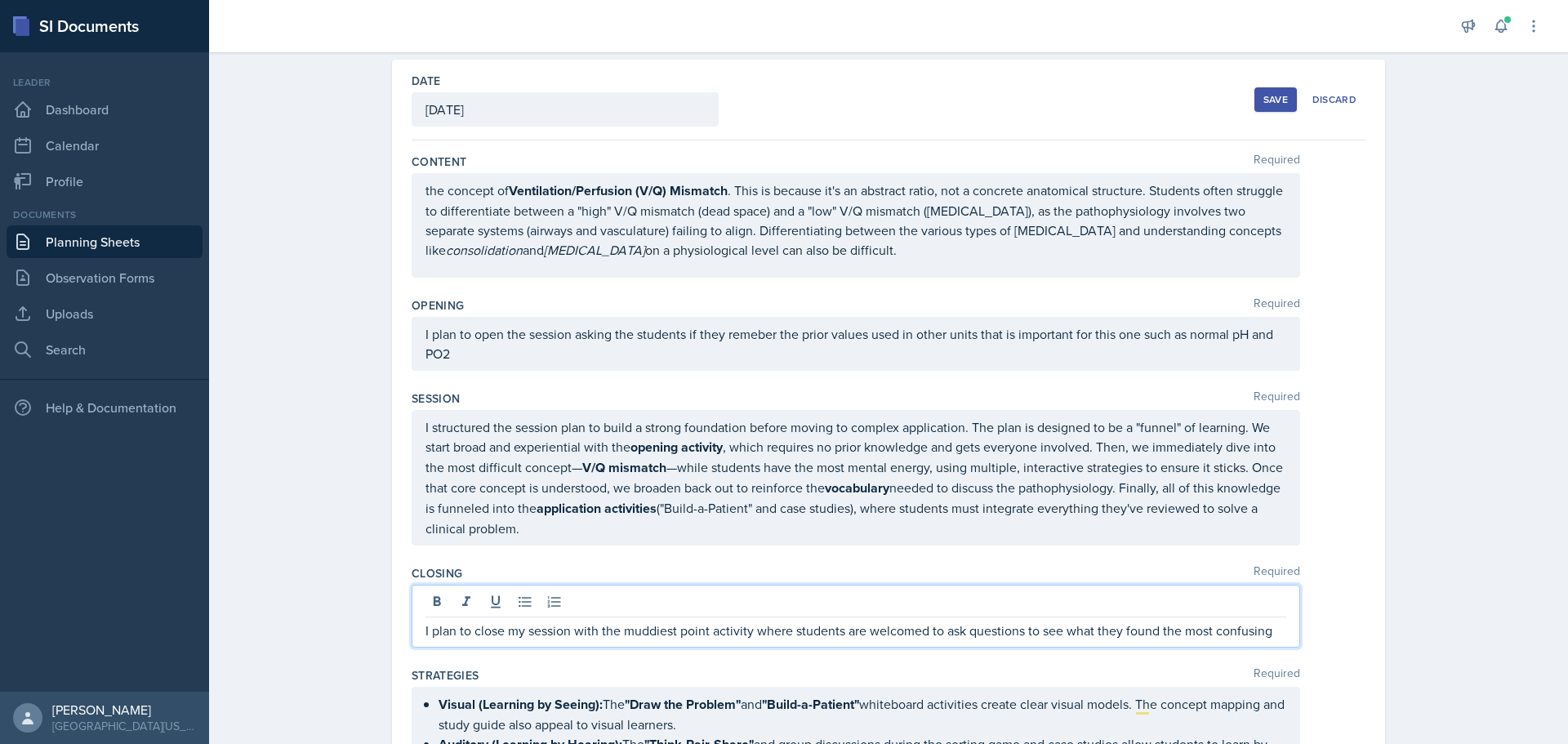
click at [782, 96] on div "Save" at bounding box center [1275, 99] width 24 height 13
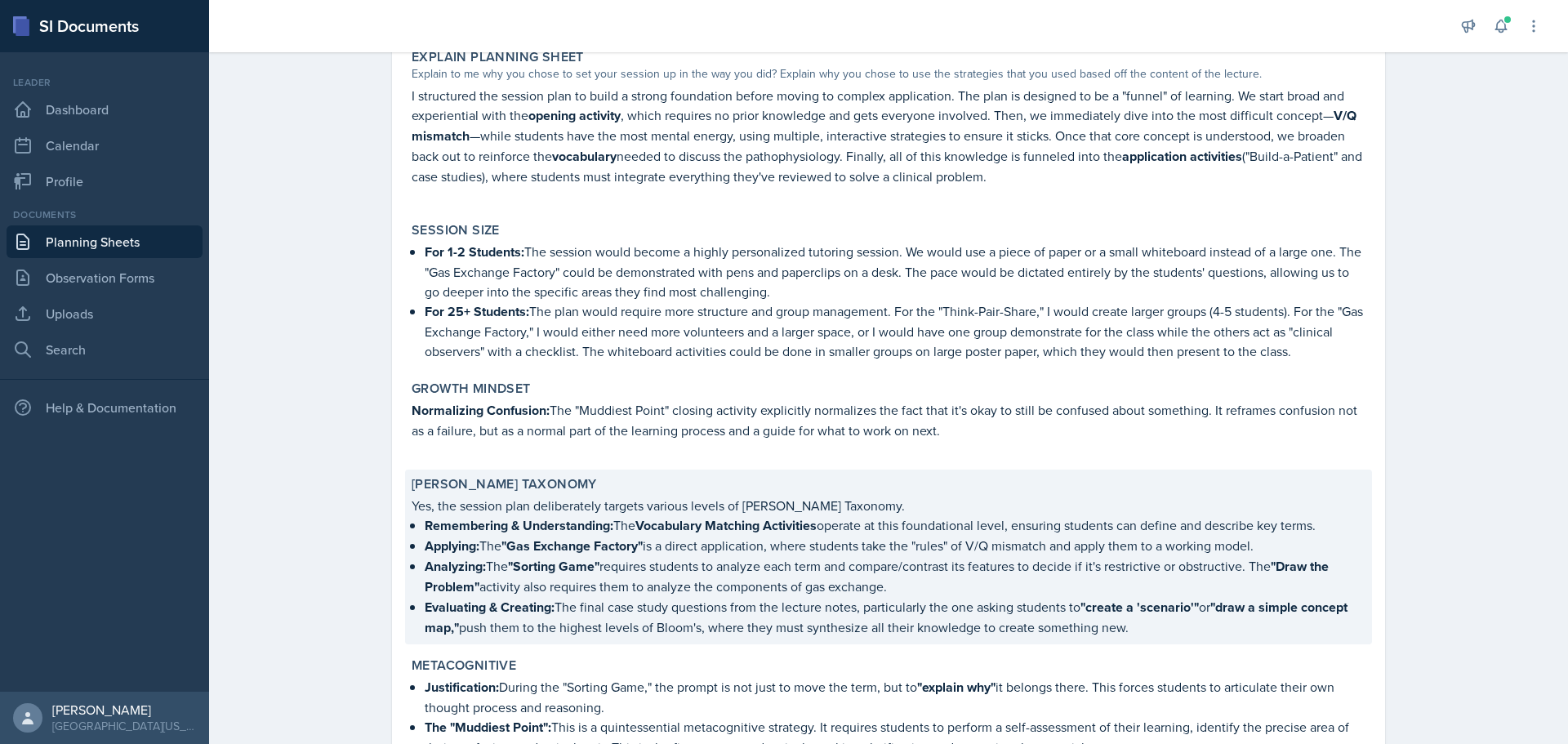
scroll to position [824, 0]
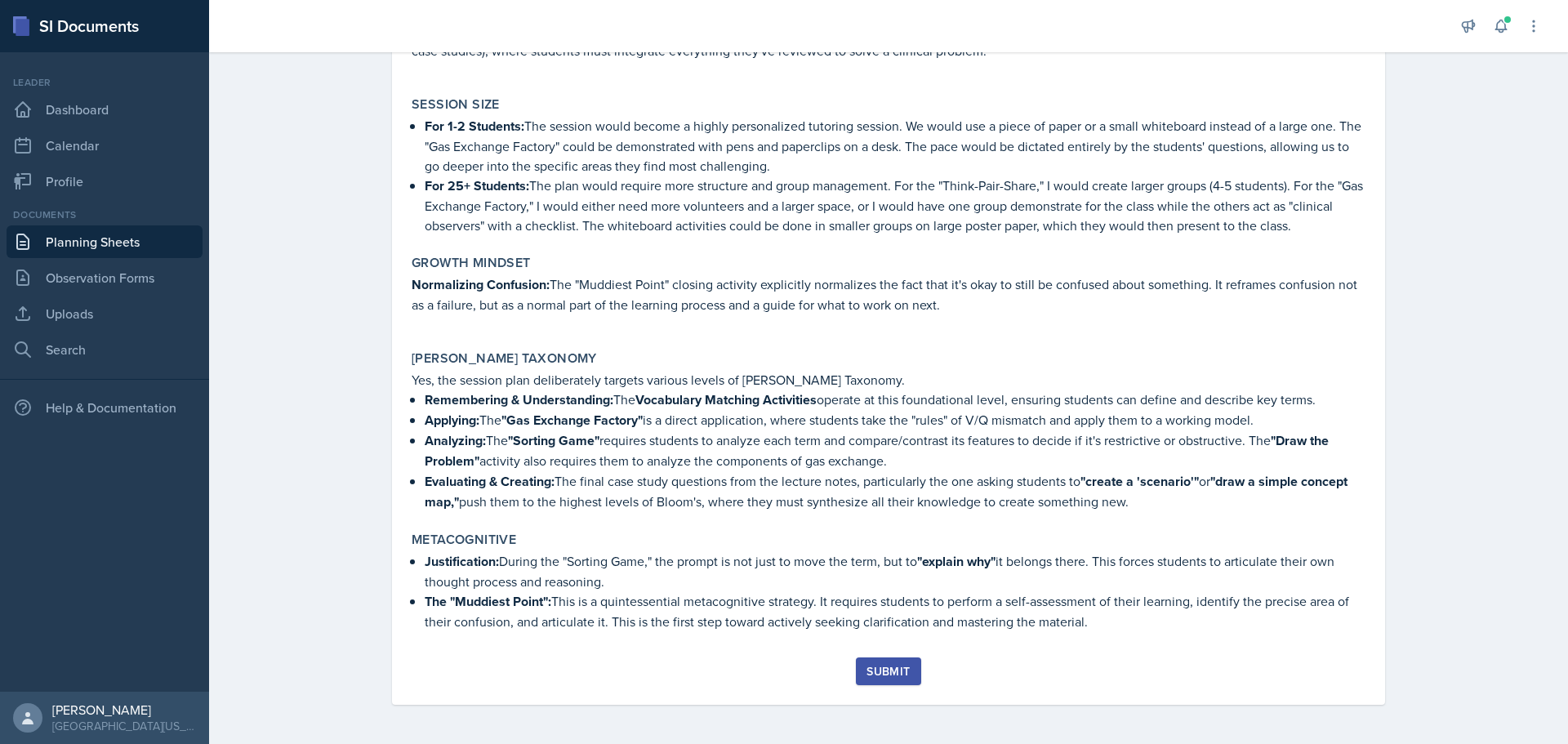
click at [782, 672] on div "Submit" at bounding box center [888, 671] width 43 height 13
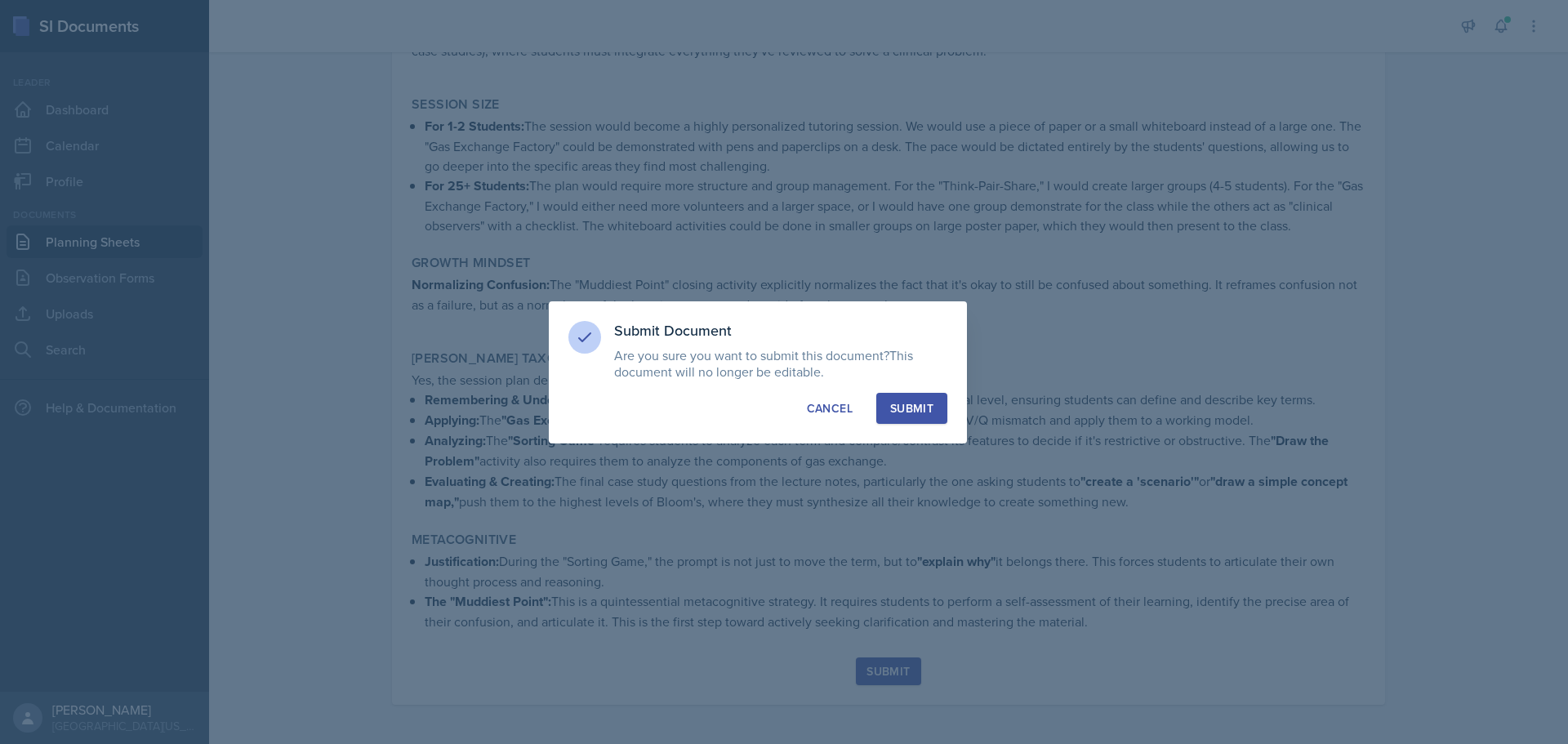
click at [782, 413] on div "Submit" at bounding box center [912, 408] width 43 height 17
